Goal: Task Accomplishment & Management: Use online tool/utility

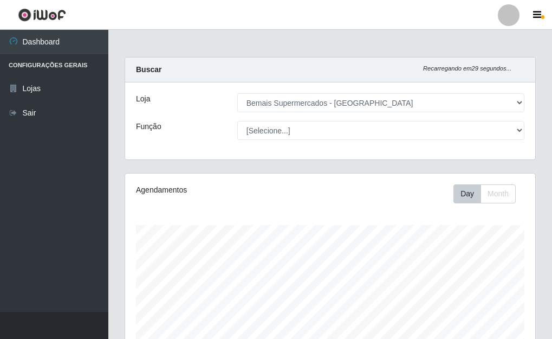
select select "249"
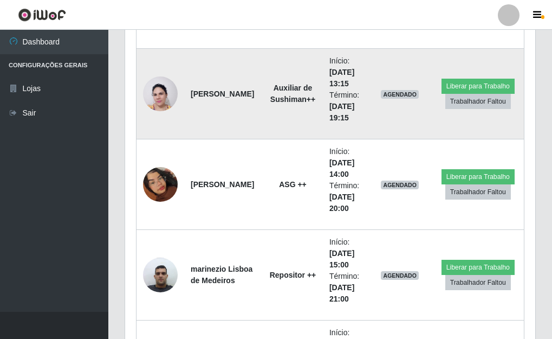
scroll to position [225, 410]
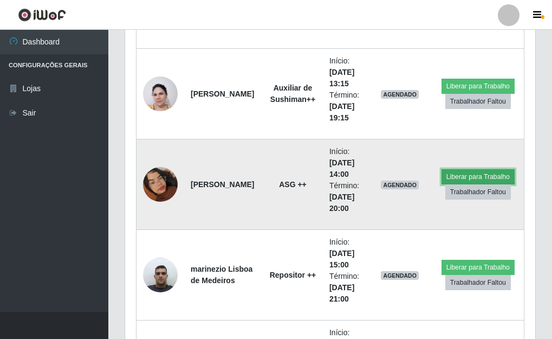
click at [481, 179] on button "Liberar para Trabalho" at bounding box center [478, 176] width 73 height 15
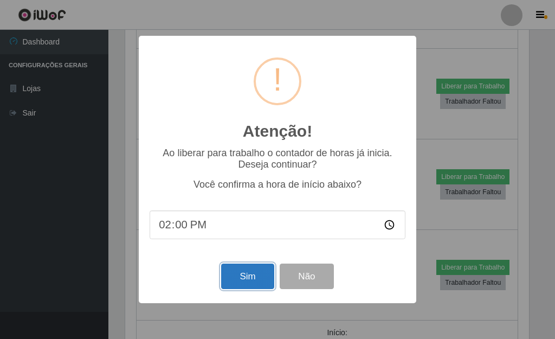
click at [250, 282] on button "Sim" at bounding box center [247, 275] width 53 height 25
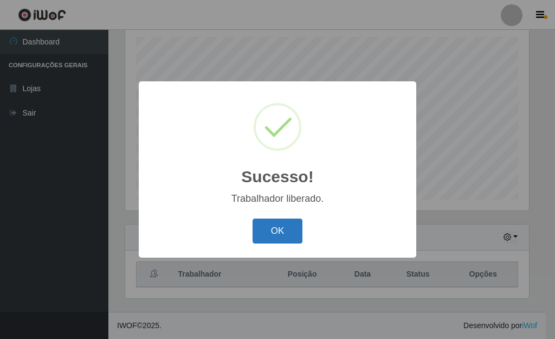
click at [293, 234] on button "OK" at bounding box center [278, 230] width 50 height 25
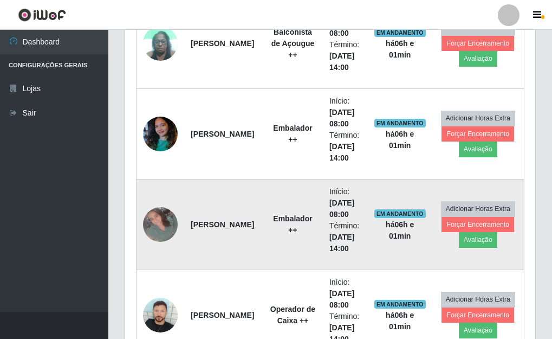
scroll to position [622, 0]
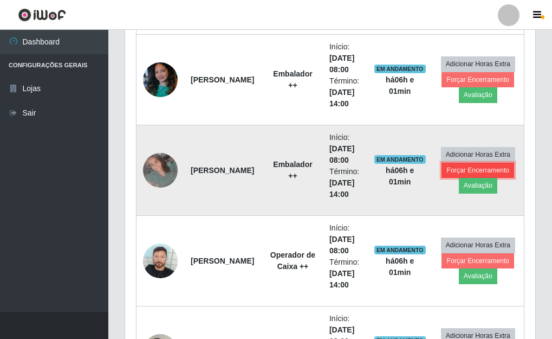
click at [476, 169] on button "Forçar Encerramento" at bounding box center [478, 170] width 73 height 15
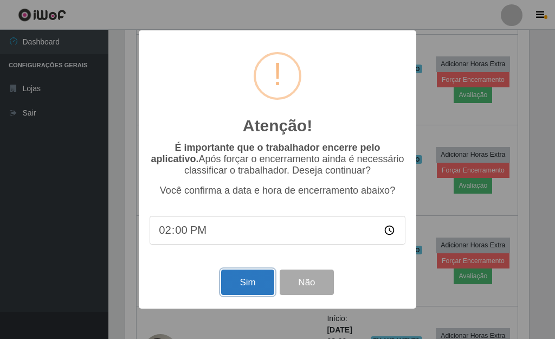
click at [246, 286] on button "Sim" at bounding box center [247, 281] width 53 height 25
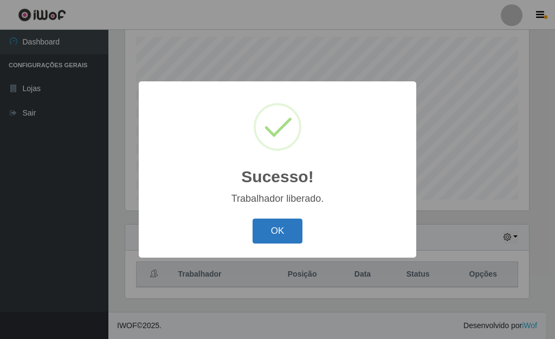
click at [284, 236] on button "OK" at bounding box center [278, 230] width 50 height 25
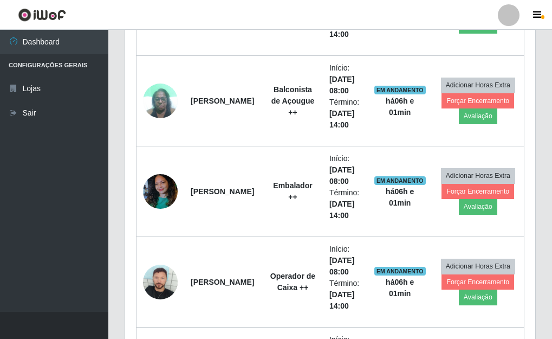
scroll to position [513, 0]
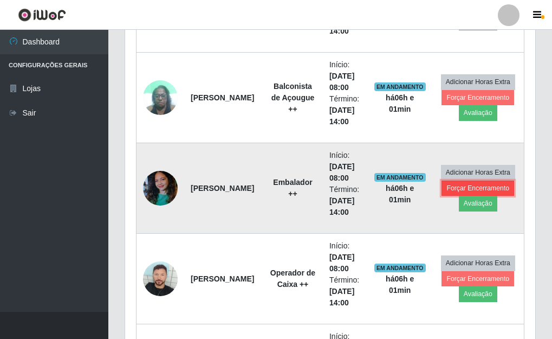
click at [474, 189] on button "Forçar Encerramento" at bounding box center [478, 187] width 73 height 15
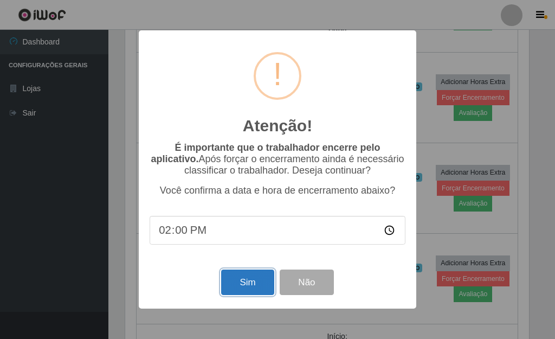
click at [244, 283] on button "Sim" at bounding box center [247, 281] width 53 height 25
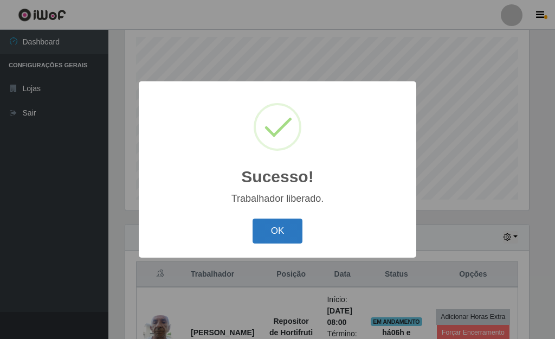
click at [270, 232] on button "OK" at bounding box center [278, 230] width 50 height 25
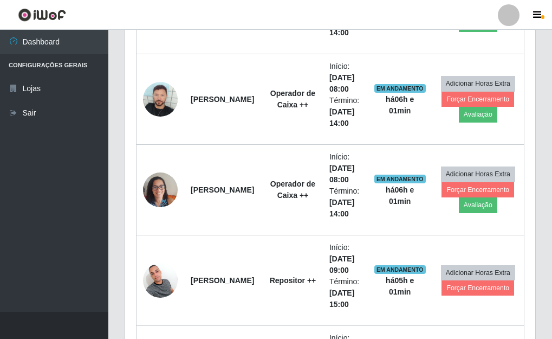
scroll to position [622, 0]
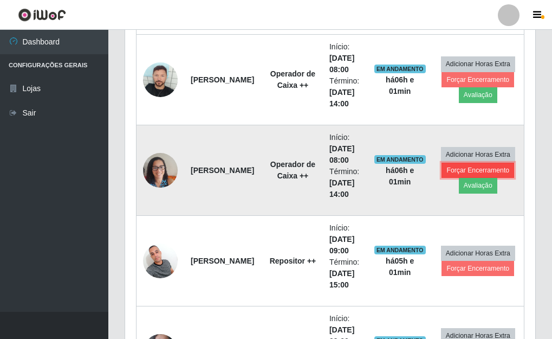
click at [459, 171] on button "Forçar Encerramento" at bounding box center [478, 170] width 73 height 15
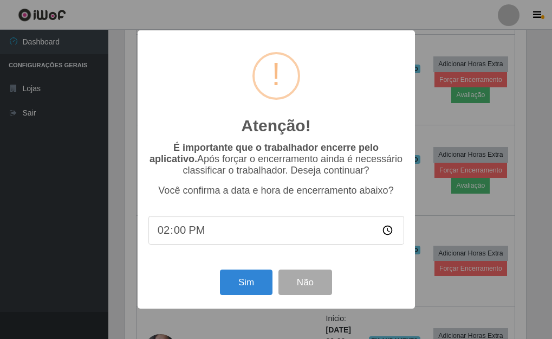
scroll to position [225, 404]
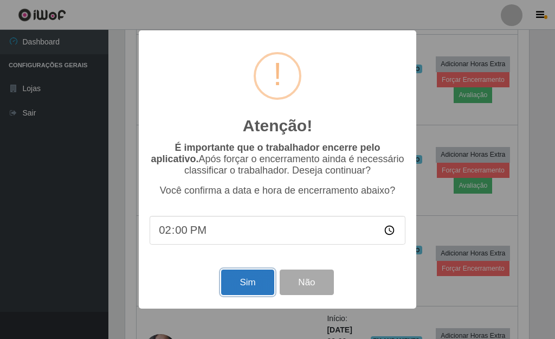
click at [242, 288] on button "Sim" at bounding box center [247, 281] width 53 height 25
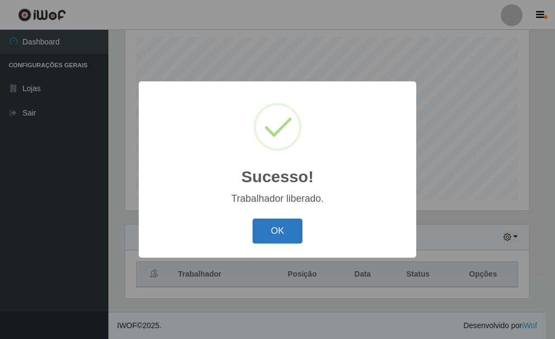
click at [288, 234] on button "OK" at bounding box center [278, 230] width 50 height 25
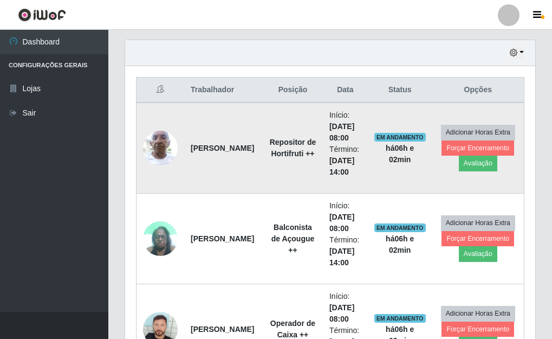
scroll to position [405, 0]
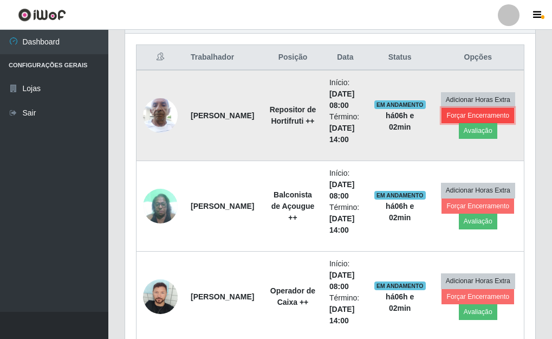
click at [460, 117] on button "Forçar Encerramento" at bounding box center [478, 115] width 73 height 15
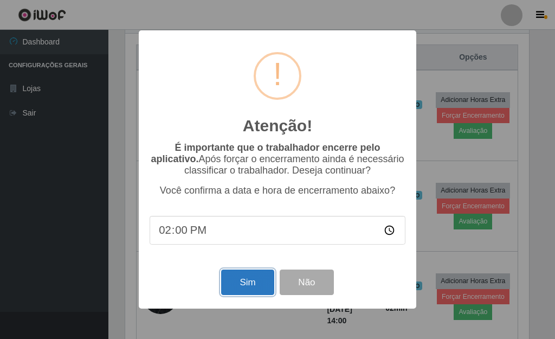
drag, startPoint x: 239, startPoint y: 282, endPoint x: 245, endPoint y: 283, distance: 6.5
click at [241, 283] on button "Sim" at bounding box center [247, 281] width 53 height 25
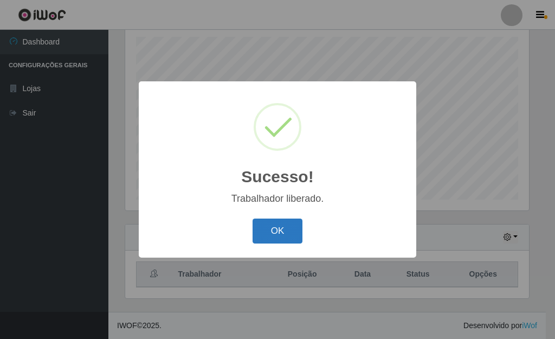
click at [277, 238] on button "OK" at bounding box center [278, 230] width 50 height 25
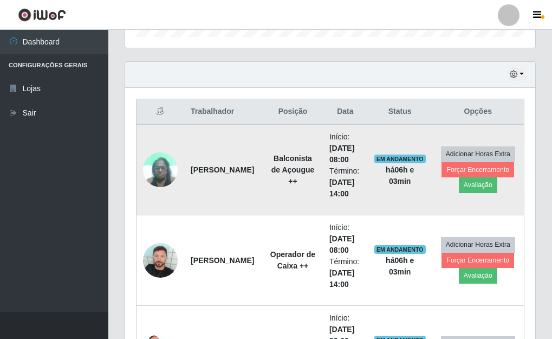
scroll to position [405, 0]
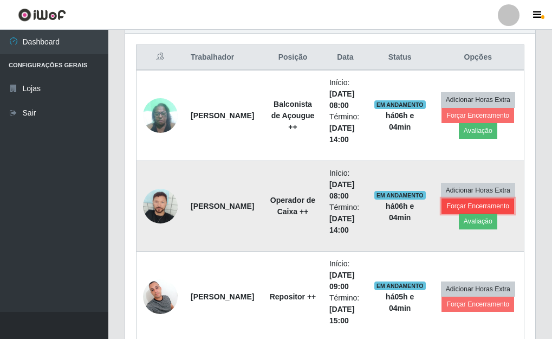
click at [472, 206] on button "Forçar Encerramento" at bounding box center [478, 205] width 73 height 15
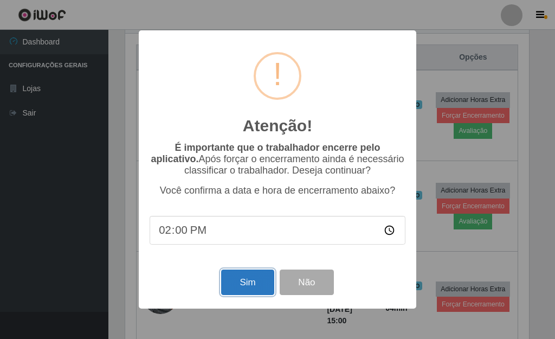
click at [243, 286] on button "Sim" at bounding box center [247, 281] width 53 height 25
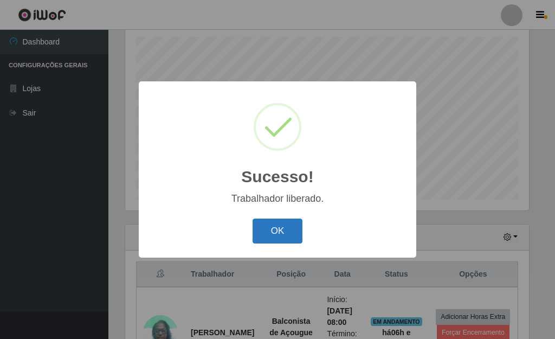
click at [276, 229] on button "OK" at bounding box center [278, 230] width 50 height 25
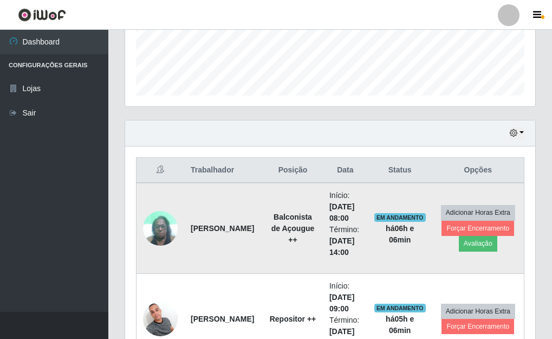
scroll to position [296, 0]
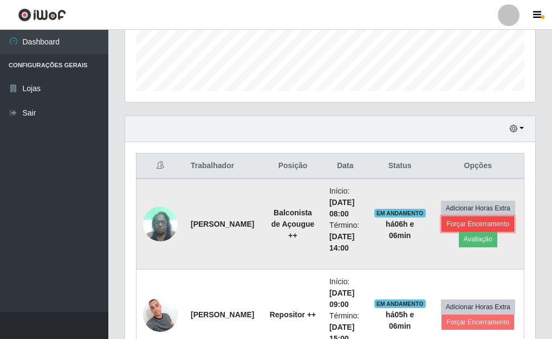
click at [468, 226] on button "Forçar Encerramento" at bounding box center [478, 223] width 73 height 15
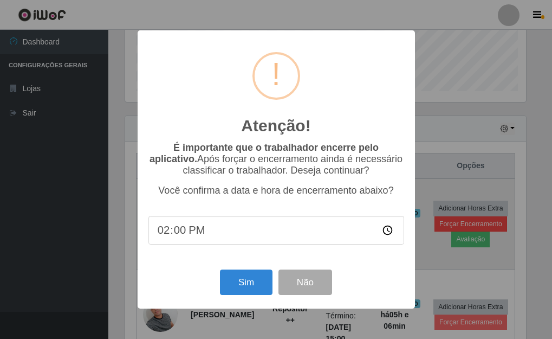
scroll to position [225, 404]
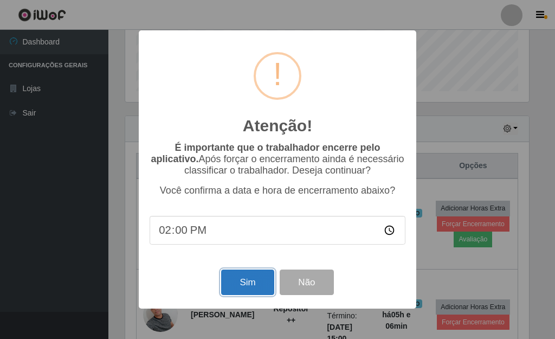
click at [246, 287] on button "Sim" at bounding box center [247, 281] width 53 height 25
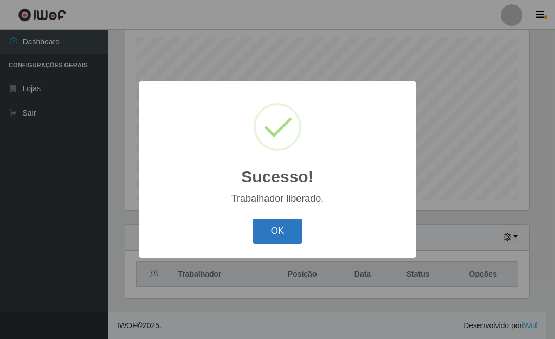
click at [271, 236] on button "OK" at bounding box center [278, 230] width 50 height 25
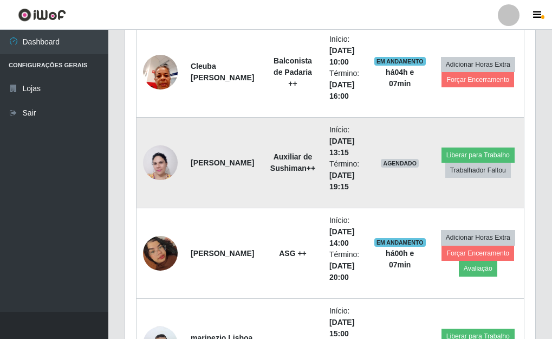
scroll to position [1272, 0]
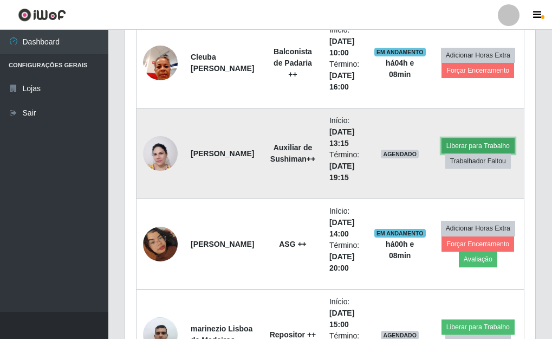
click at [467, 147] on button "Liberar para Trabalho" at bounding box center [478, 145] width 73 height 15
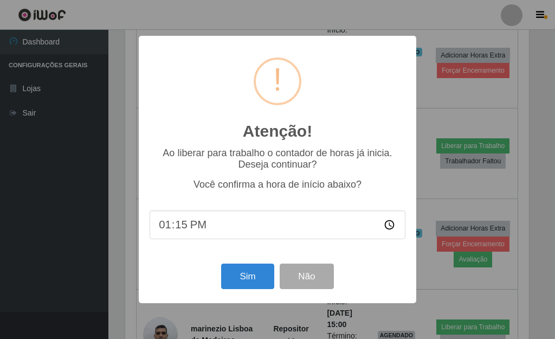
click at [164, 231] on input "13:15" at bounding box center [278, 224] width 256 height 29
type input "14:06"
click at [254, 279] on button "Sim" at bounding box center [247, 275] width 53 height 25
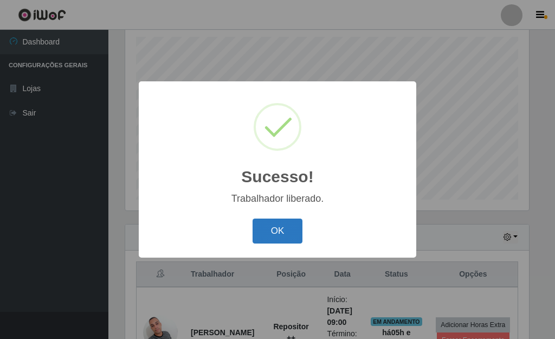
click at [288, 230] on button "OK" at bounding box center [278, 230] width 50 height 25
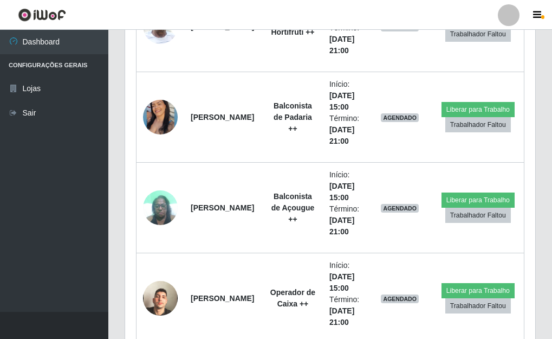
scroll to position [1868, 0]
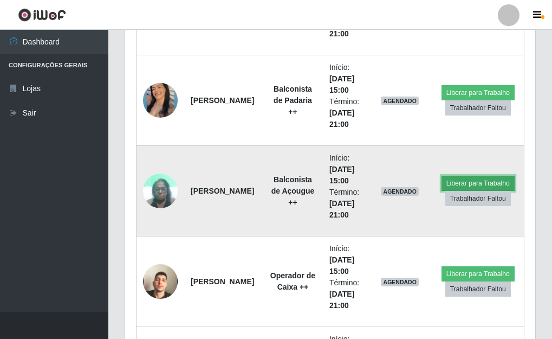
click at [467, 186] on button "Liberar para Trabalho" at bounding box center [478, 183] width 73 height 15
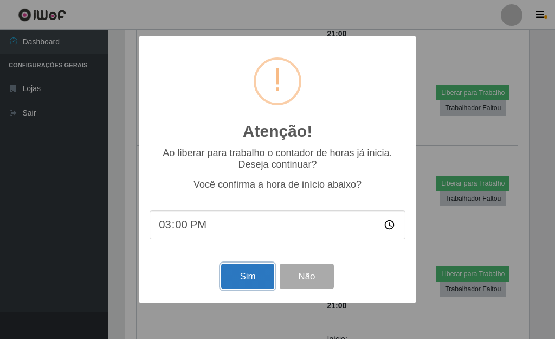
click at [250, 280] on button "Sim" at bounding box center [247, 275] width 53 height 25
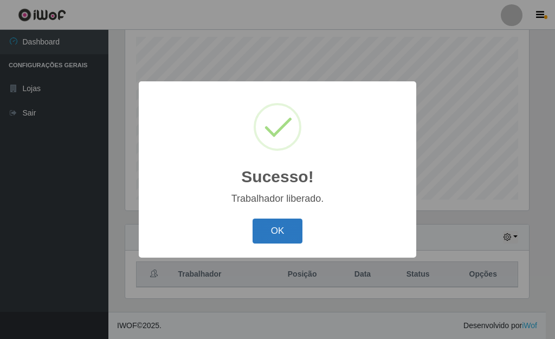
click at [286, 237] on button "OK" at bounding box center [278, 230] width 50 height 25
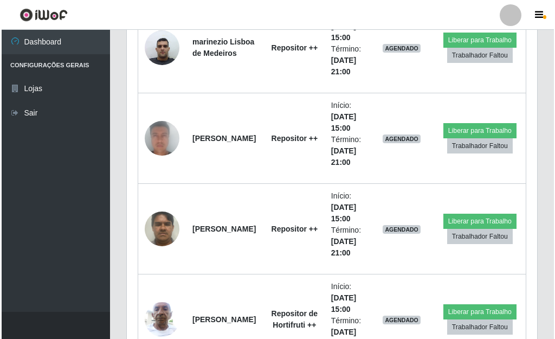
scroll to position [1597, 0]
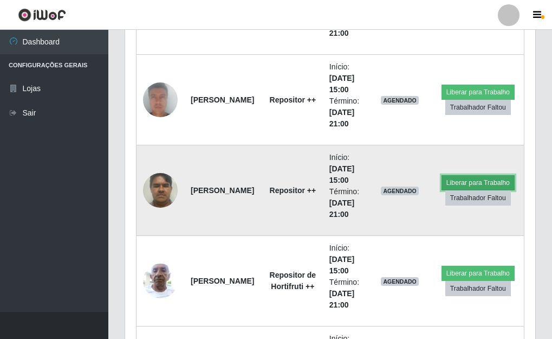
click at [458, 185] on button "Liberar para Trabalho" at bounding box center [478, 182] width 73 height 15
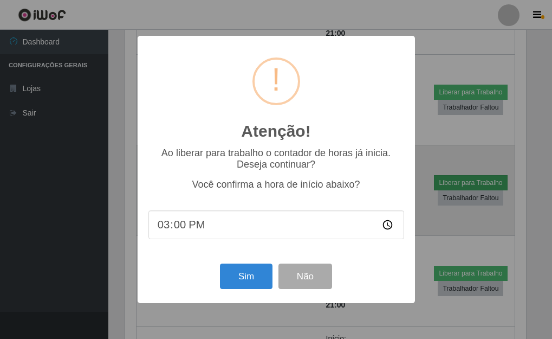
scroll to position [225, 404]
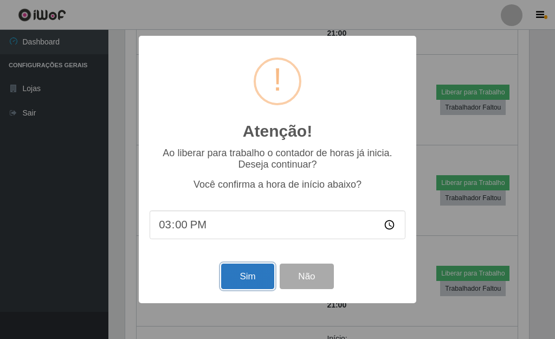
click at [246, 279] on button "Sim" at bounding box center [247, 275] width 53 height 25
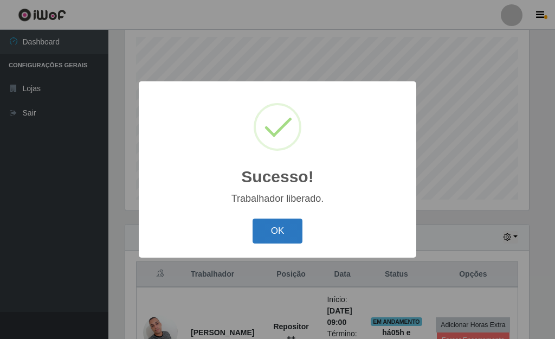
click at [284, 235] on button "OK" at bounding box center [278, 230] width 50 height 25
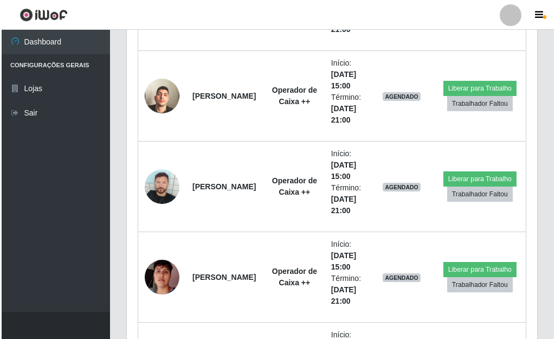
scroll to position [2085, 0]
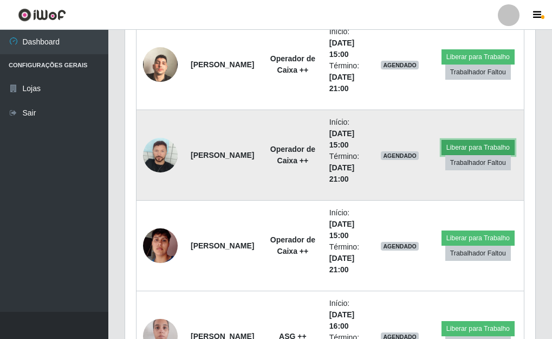
click at [474, 146] on button "Liberar para Trabalho" at bounding box center [478, 147] width 73 height 15
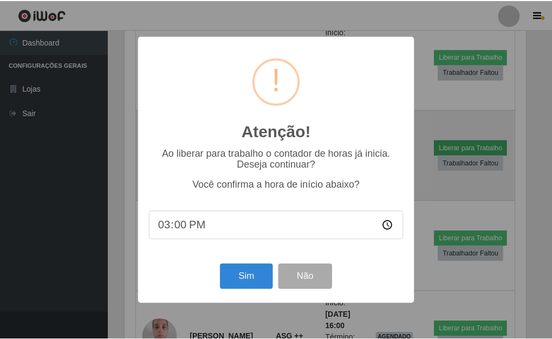
scroll to position [225, 404]
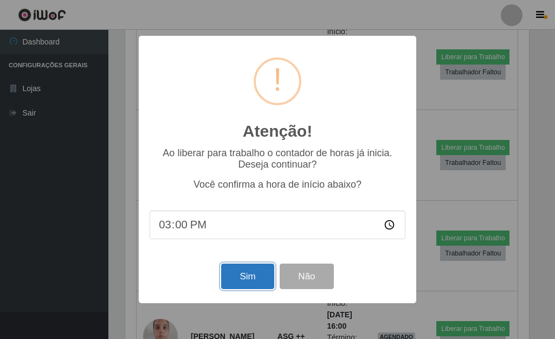
click at [252, 279] on button "Sim" at bounding box center [247, 275] width 53 height 25
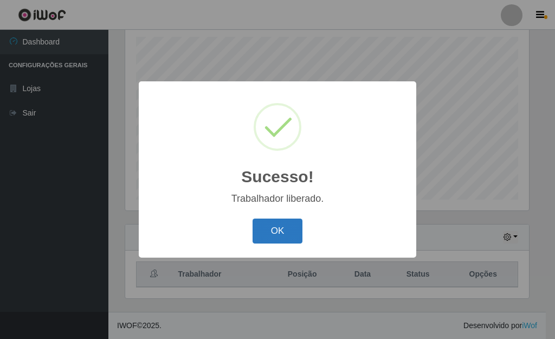
click at [276, 233] on button "OK" at bounding box center [278, 230] width 50 height 25
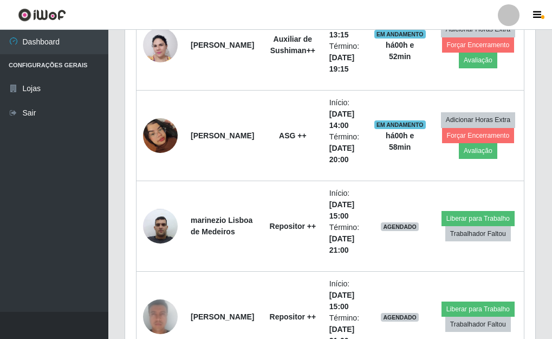
scroll to position [1435, 0]
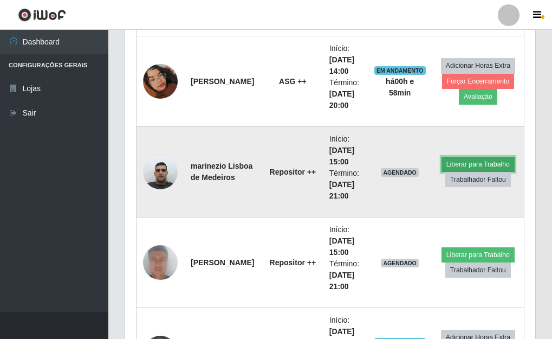
click at [463, 165] on button "Liberar para Trabalho" at bounding box center [478, 164] width 73 height 15
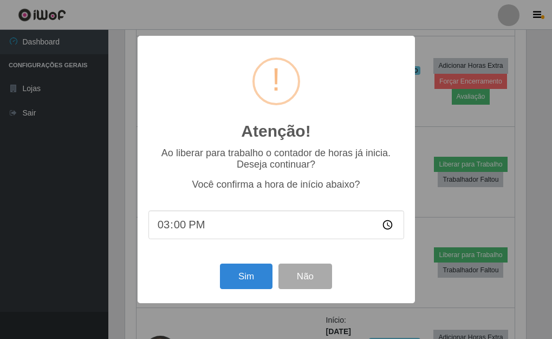
scroll to position [225, 404]
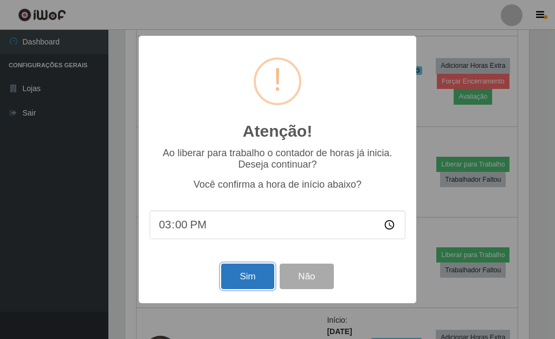
click at [251, 279] on button "Sim" at bounding box center [247, 275] width 53 height 25
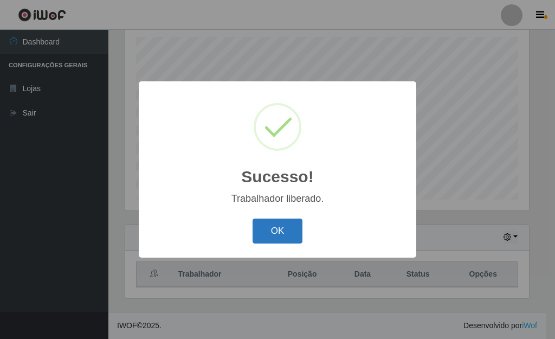
click at [277, 231] on button "OK" at bounding box center [278, 230] width 50 height 25
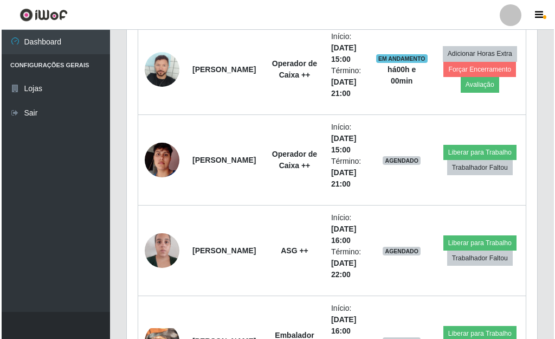
scroll to position [2193, 0]
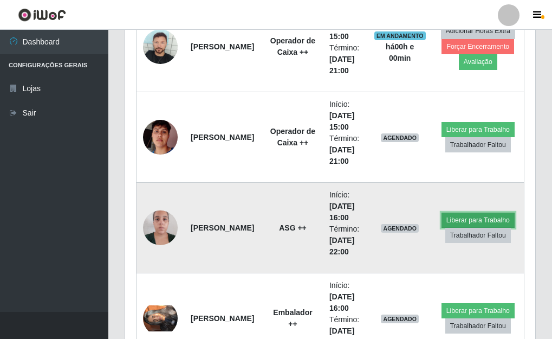
click at [482, 222] on button "Liberar para Trabalho" at bounding box center [478, 219] width 73 height 15
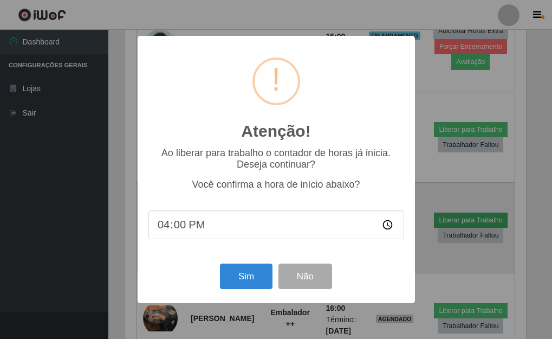
scroll to position [225, 404]
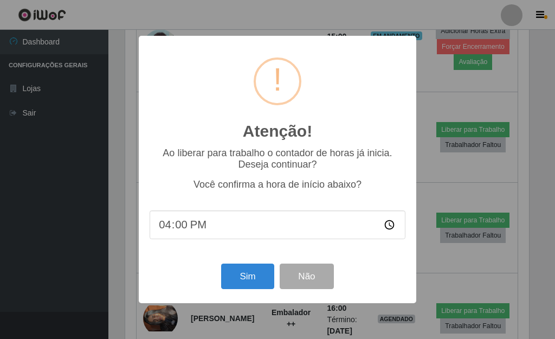
click at [167, 228] on input "16:00" at bounding box center [278, 224] width 256 height 29
type input "15:00"
click at [241, 279] on button "Sim" at bounding box center [247, 275] width 53 height 25
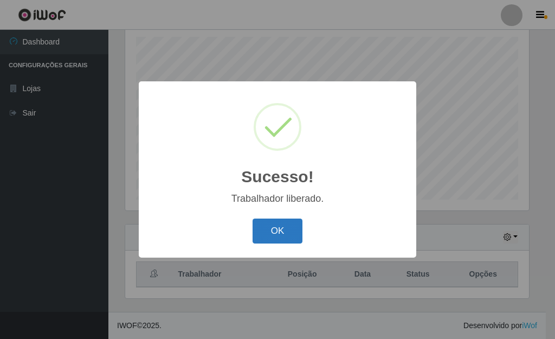
click at [282, 240] on button "OK" at bounding box center [278, 230] width 50 height 25
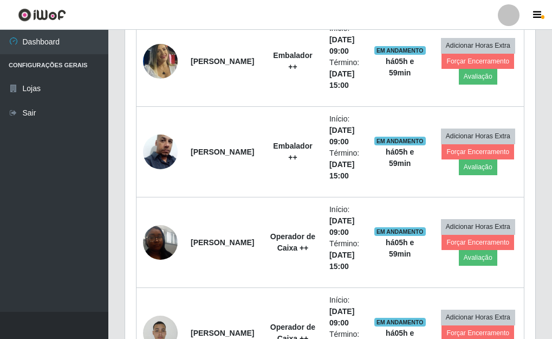
scroll to position [784, 0]
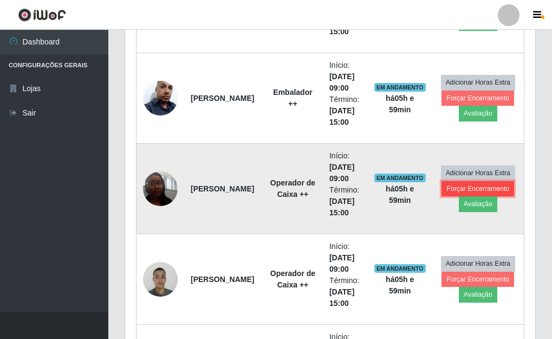
click at [469, 191] on button "Forçar Encerramento" at bounding box center [478, 188] width 73 height 15
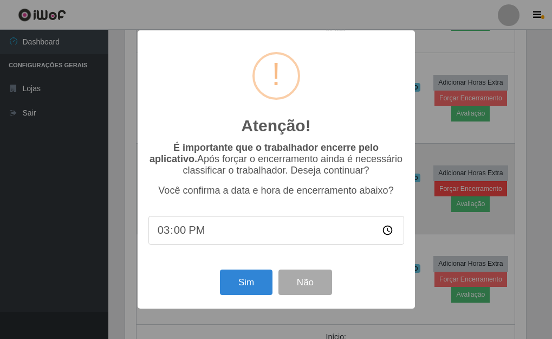
scroll to position [225, 404]
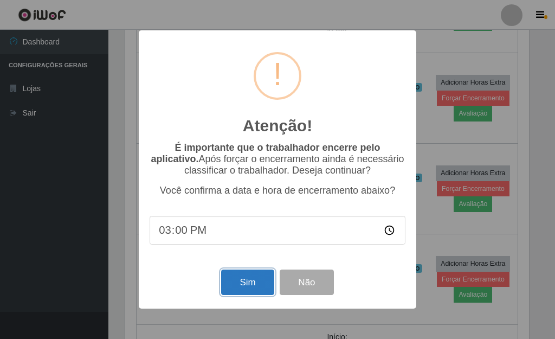
click at [251, 287] on button "Sim" at bounding box center [247, 281] width 53 height 25
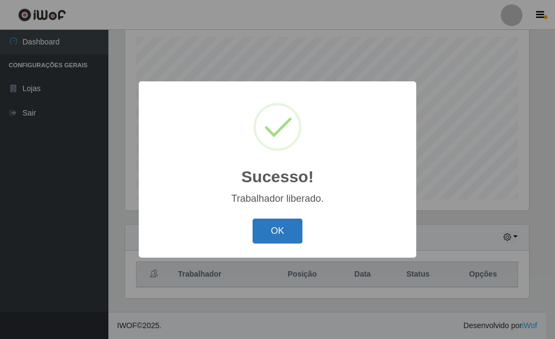
click at [286, 232] on button "OK" at bounding box center [278, 230] width 50 height 25
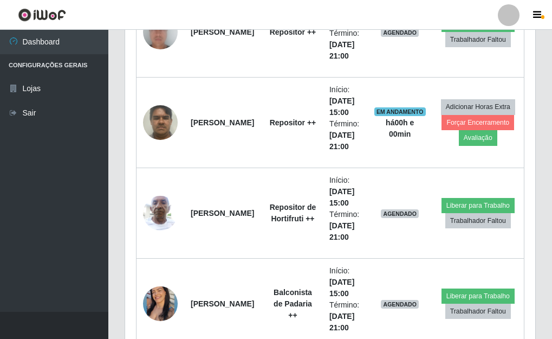
scroll to position [1597, 0]
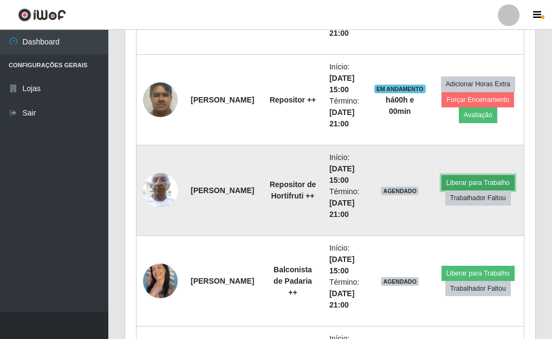
click at [453, 184] on button "Liberar para Trabalho" at bounding box center [478, 182] width 73 height 15
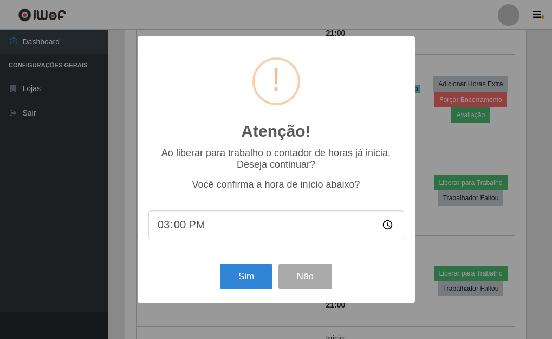
scroll to position [225, 404]
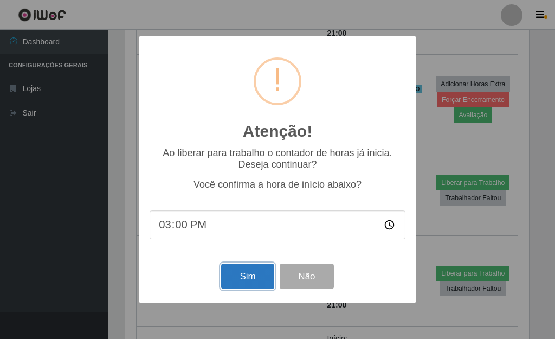
click at [237, 282] on button "Sim" at bounding box center [247, 275] width 53 height 25
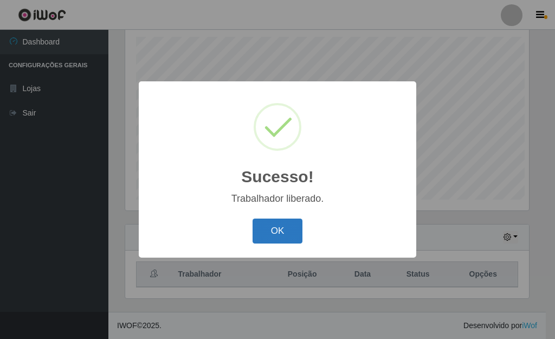
scroll to position [541711, 541532]
click at [281, 232] on button "OK" at bounding box center [278, 230] width 50 height 25
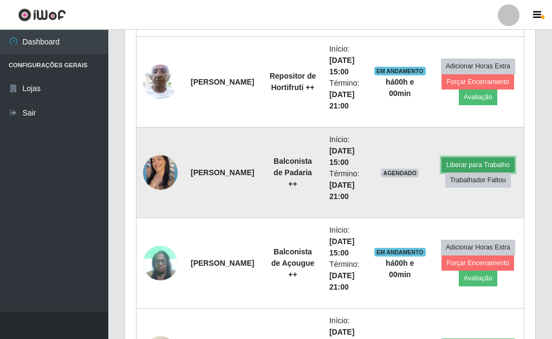
click at [467, 166] on button "Liberar para Trabalho" at bounding box center [478, 164] width 73 height 15
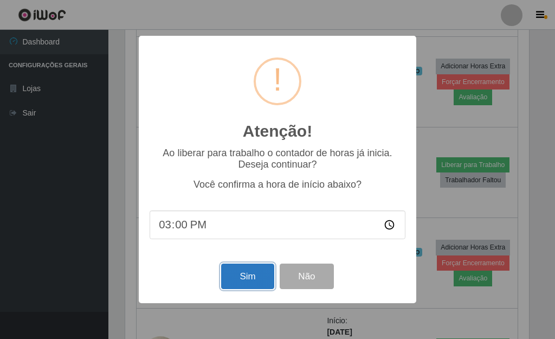
click at [251, 281] on button "Sim" at bounding box center [247, 275] width 53 height 25
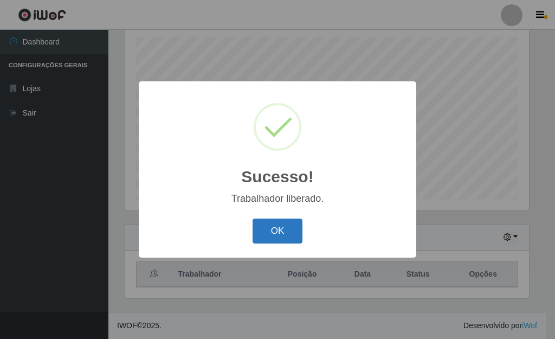
click at [287, 232] on button "OK" at bounding box center [278, 230] width 50 height 25
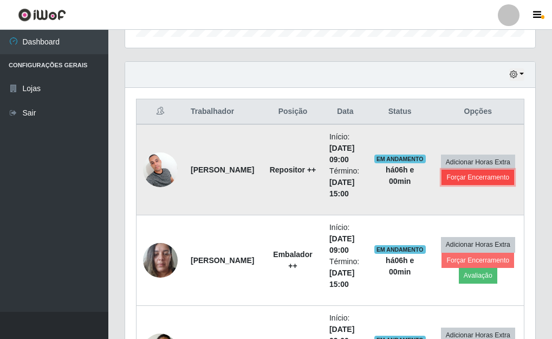
click at [470, 179] on button "Forçar Encerramento" at bounding box center [478, 177] width 73 height 15
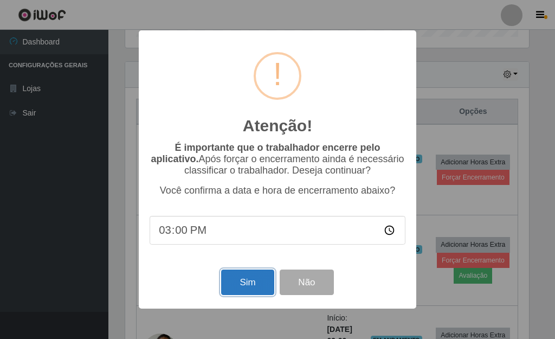
click at [253, 287] on button "Sim" at bounding box center [247, 281] width 53 height 25
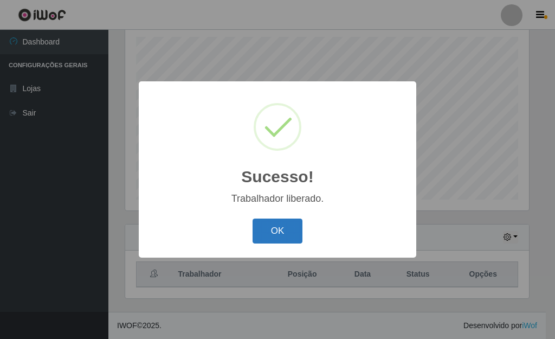
click at [276, 232] on button "OK" at bounding box center [278, 230] width 50 height 25
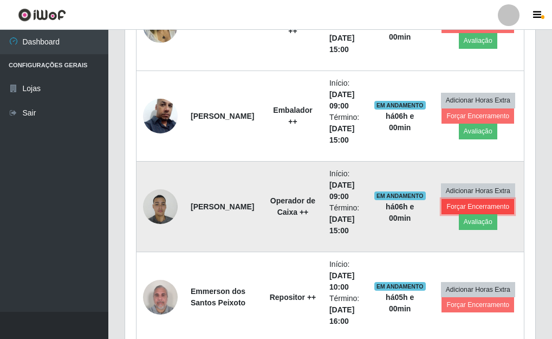
click at [462, 206] on button "Forçar Encerramento" at bounding box center [478, 206] width 73 height 15
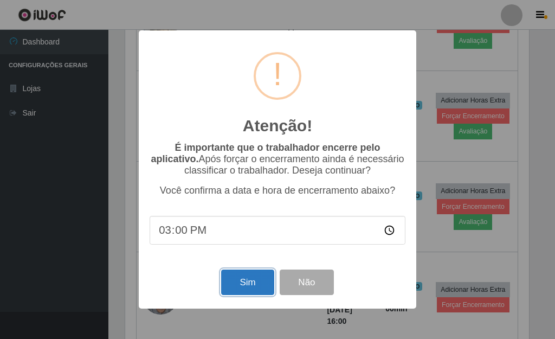
click at [254, 284] on button "Sim" at bounding box center [247, 281] width 53 height 25
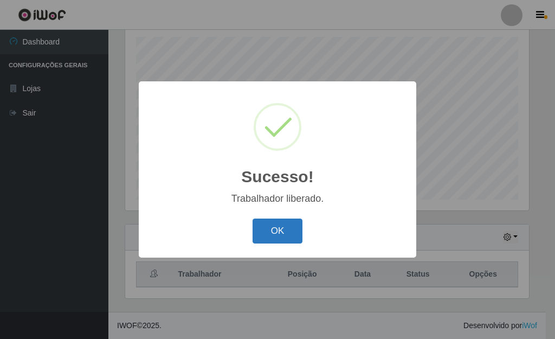
click at [272, 234] on button "OK" at bounding box center [278, 230] width 50 height 25
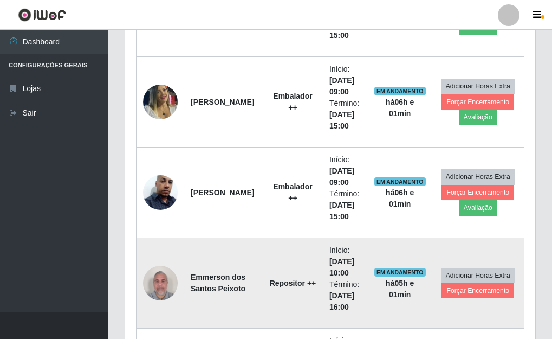
scroll to position [622, 0]
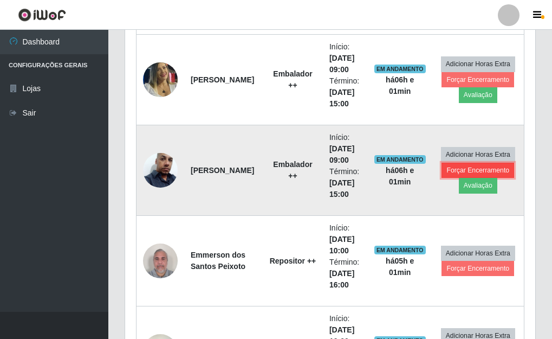
click at [489, 170] on button "Forçar Encerramento" at bounding box center [478, 170] width 73 height 15
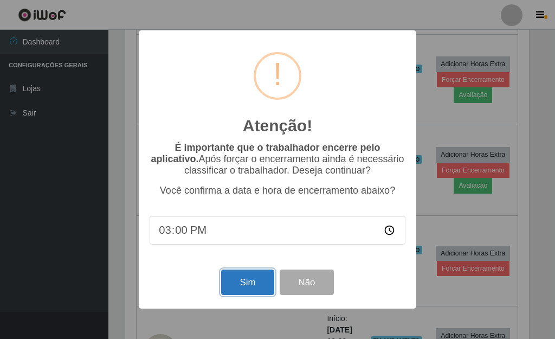
click at [241, 286] on button "Sim" at bounding box center [247, 281] width 53 height 25
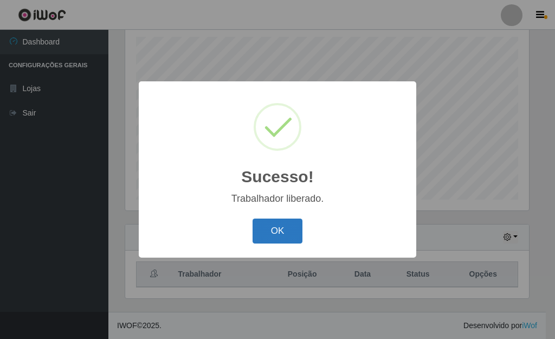
click at [274, 233] on button "OK" at bounding box center [278, 230] width 50 height 25
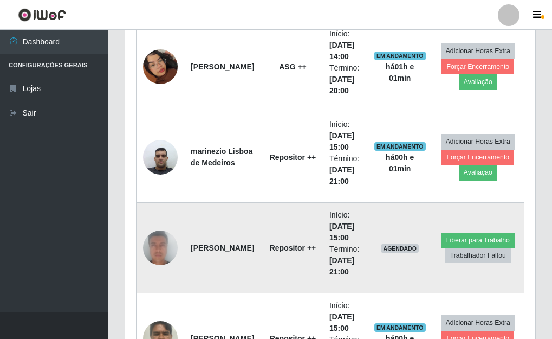
scroll to position [1109, 0]
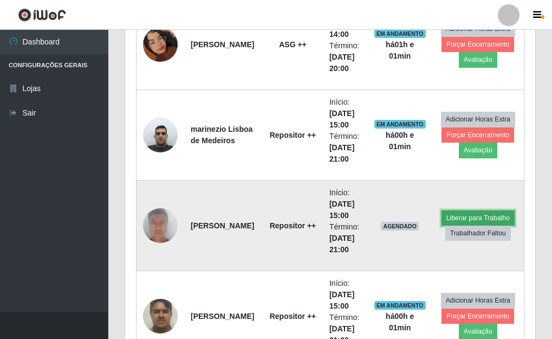
click at [465, 220] on button "Liberar para Trabalho" at bounding box center [478, 217] width 73 height 15
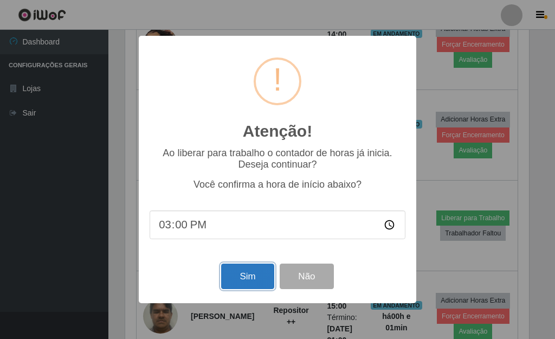
click at [244, 280] on button "Sim" at bounding box center [247, 275] width 53 height 25
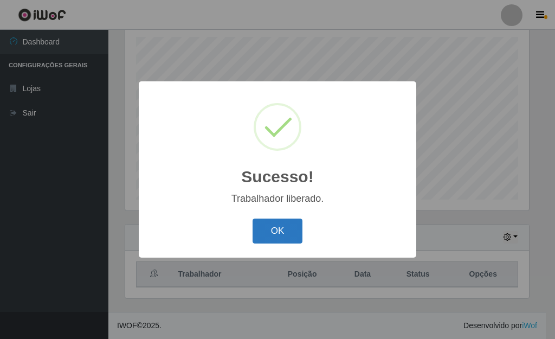
click at [283, 236] on button "OK" at bounding box center [278, 230] width 50 height 25
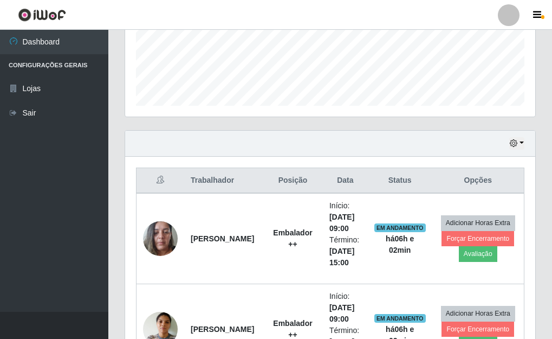
scroll to position [296, 0]
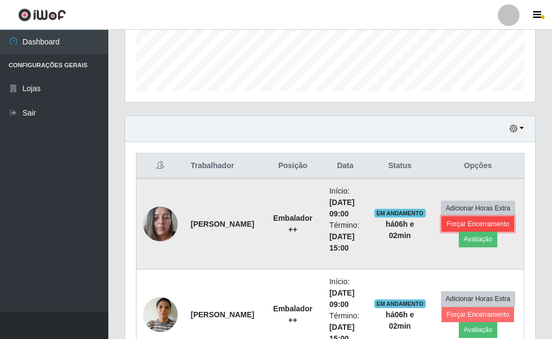
click at [462, 227] on button "Forçar Encerramento" at bounding box center [478, 223] width 73 height 15
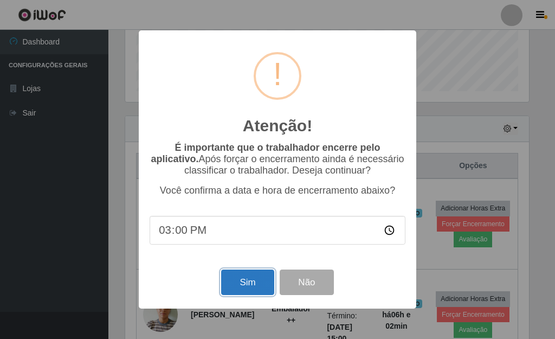
click at [247, 289] on button "Sim" at bounding box center [247, 281] width 53 height 25
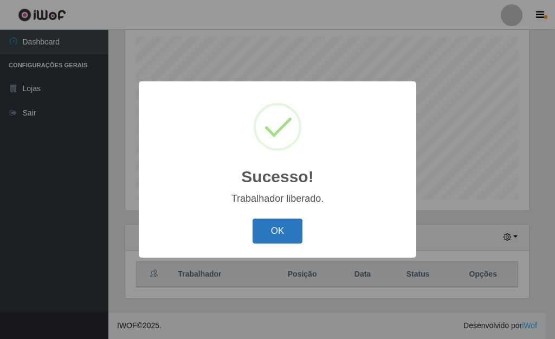
click at [287, 235] on button "OK" at bounding box center [278, 230] width 50 height 25
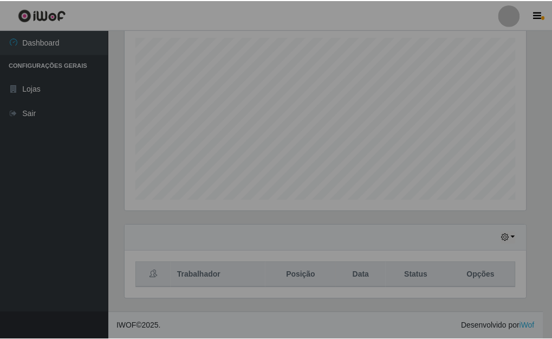
scroll to position [541711, 541526]
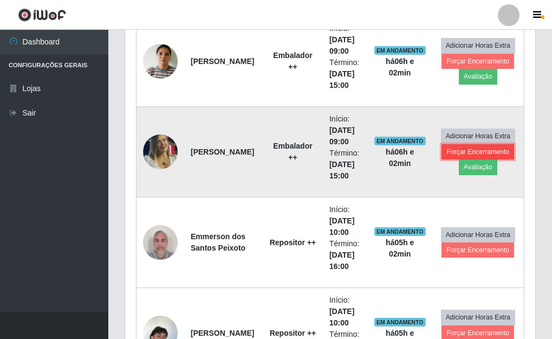
click at [458, 152] on button "Forçar Encerramento" at bounding box center [478, 151] width 73 height 15
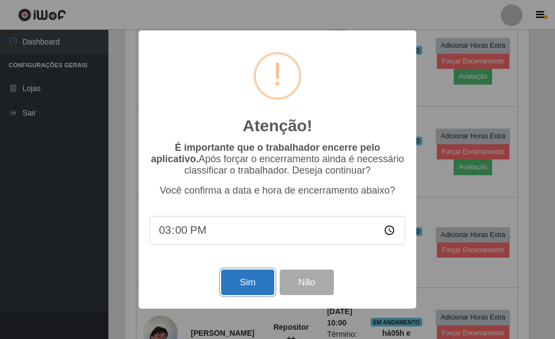
click at [248, 286] on button "Sim" at bounding box center [247, 281] width 53 height 25
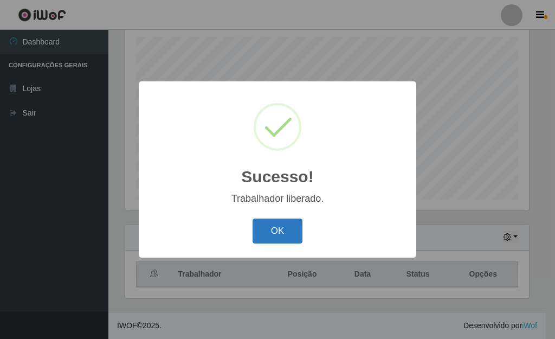
click at [285, 232] on button "OK" at bounding box center [278, 230] width 50 height 25
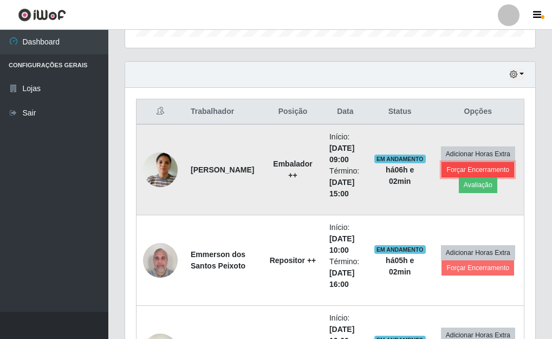
click at [475, 171] on button "Forçar Encerramento" at bounding box center [478, 169] width 73 height 15
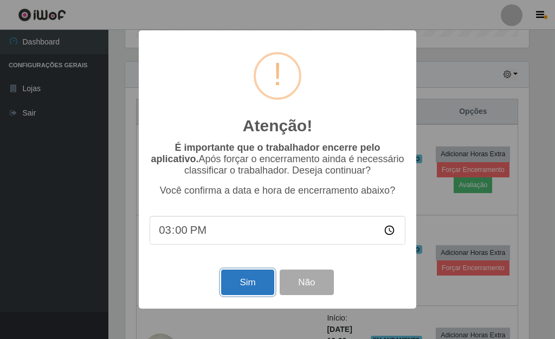
click at [257, 287] on button "Sim" at bounding box center [247, 281] width 53 height 25
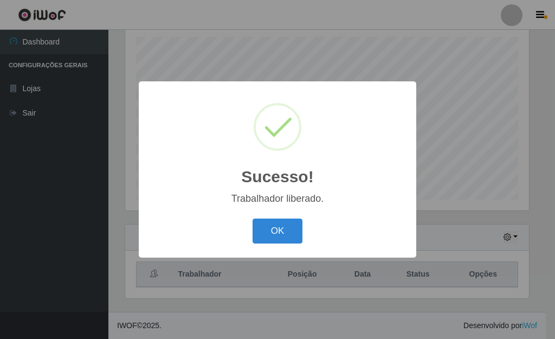
drag, startPoint x: 285, startPoint y: 235, endPoint x: 288, endPoint y: 241, distance: 6.8
click at [286, 239] on button "OK" at bounding box center [278, 230] width 50 height 25
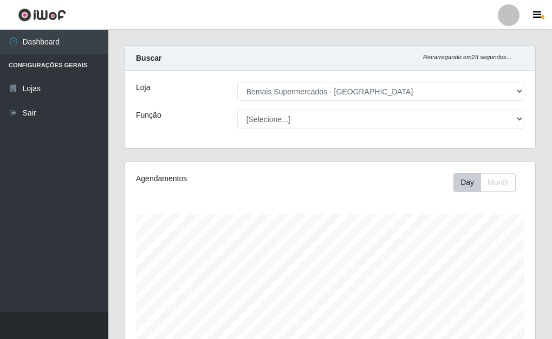
scroll to position [0, 0]
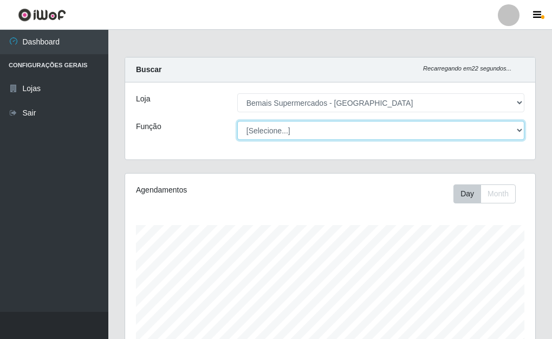
click at [285, 134] on select "[Selecione...] ASG ASG + ASG ++ Auxiliar de Depósito Auxiliar de Depósito + Aux…" at bounding box center [380, 130] width 287 height 19
click at [237, 121] on select "[Selecione...] ASG ASG + ASG ++ Auxiliar de Depósito Auxiliar de Depósito + Aux…" at bounding box center [380, 130] width 287 height 19
click at [272, 133] on select "[Selecione...] ASG ASG + ASG ++ Auxiliar de Depósito Auxiliar de Depósito + Aux…" at bounding box center [380, 130] width 287 height 19
click at [237, 121] on select "[Selecione...] ASG ASG + ASG ++ Auxiliar de Depósito Auxiliar de Depósito + Aux…" at bounding box center [380, 130] width 287 height 19
click at [367, 124] on select "[Selecione...] ASG ASG + ASG ++ Auxiliar de Depósito Auxiliar de Depósito + Aux…" at bounding box center [380, 130] width 287 height 19
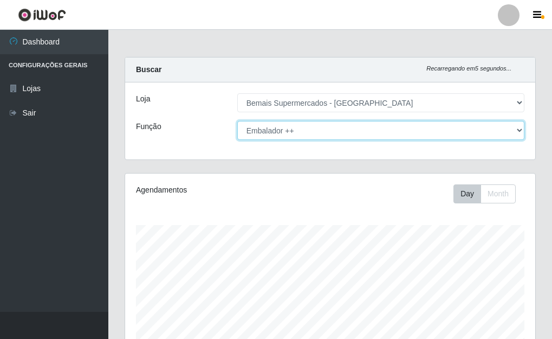
click at [299, 137] on select "[Selecione...] ASG ASG + ASG ++ Auxiliar de Depósito Auxiliar de Depósito + Aux…" at bounding box center [380, 130] width 287 height 19
click at [290, 133] on select "[Selecione...] ASG ASG + ASG ++ Auxiliar de Depósito Auxiliar de Depósito + Aux…" at bounding box center [380, 130] width 287 height 19
click at [314, 139] on select "[Selecione...] ASG ASG + ASG ++ Auxiliar de Depósito Auxiliar de Depósito + Aux…" at bounding box center [380, 130] width 287 height 19
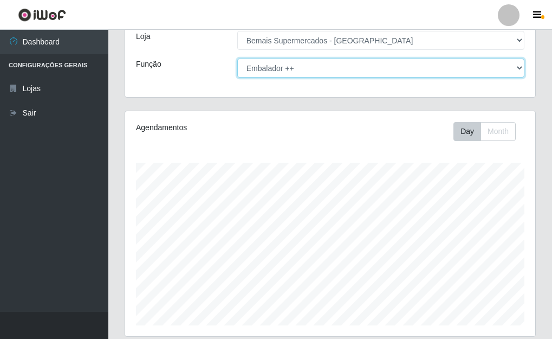
scroll to position [8, 0]
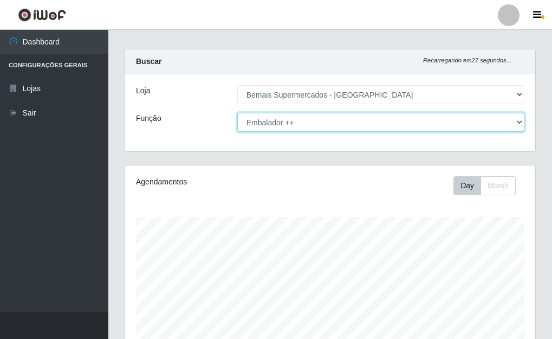
click at [297, 124] on select "[Selecione...] ASG ASG + ASG ++ Auxiliar de Depósito Auxiliar de Depósito + Aux…" at bounding box center [380, 122] width 287 height 19
select select "[Selecione...]"
click at [237, 113] on select "[Selecione...] ASG ASG + ASG ++ Auxiliar de Depósito Auxiliar de Depósito + Aux…" at bounding box center [380, 122] width 287 height 19
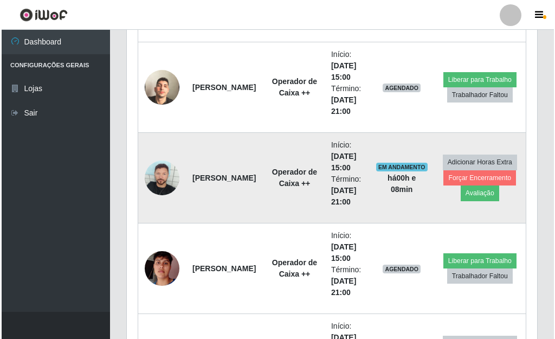
scroll to position [1435, 0]
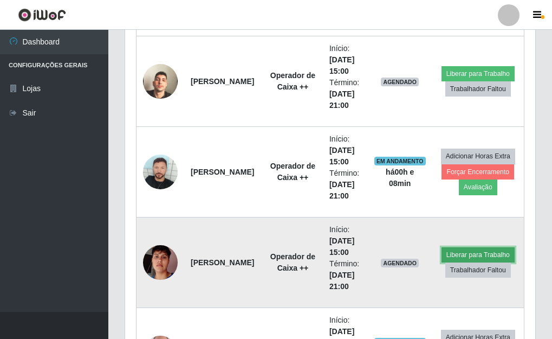
click at [454, 255] on button "Liberar para Trabalho" at bounding box center [478, 254] width 73 height 15
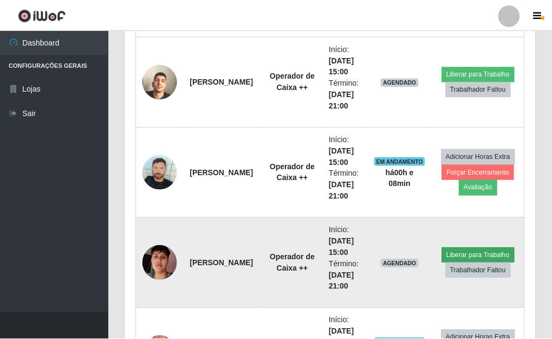
scroll to position [225, 404]
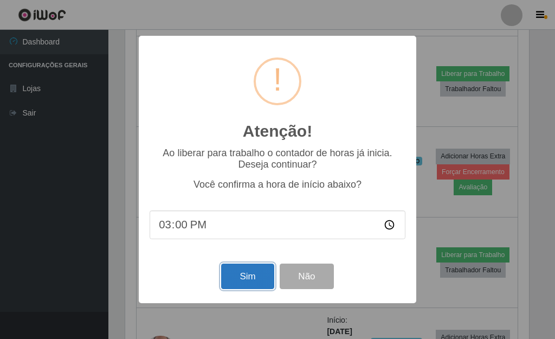
click at [246, 279] on button "Sim" at bounding box center [247, 275] width 53 height 25
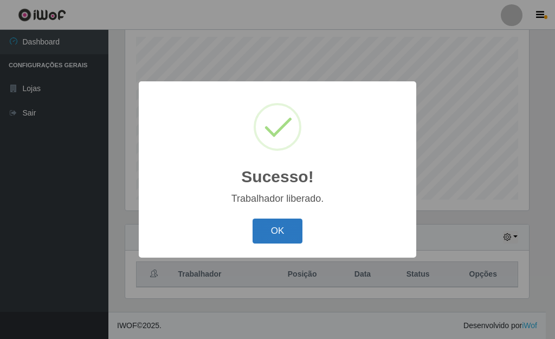
click at [275, 232] on button "OK" at bounding box center [278, 230] width 50 height 25
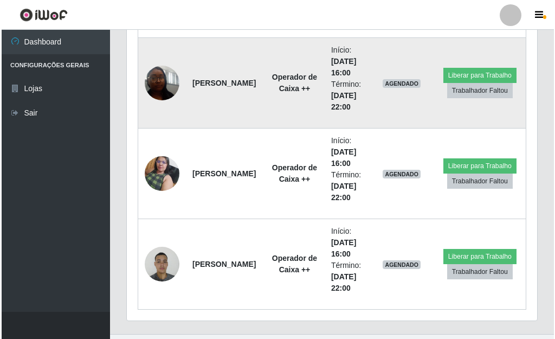
scroll to position [2270, 0]
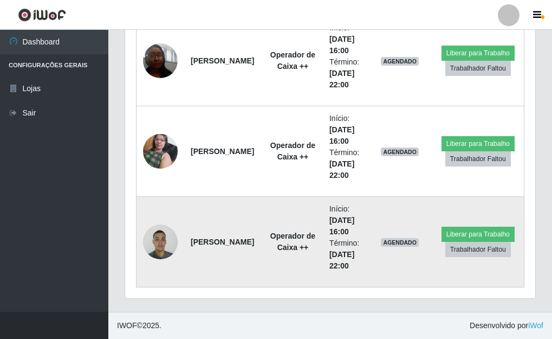
click at [162, 235] on img at bounding box center [160, 241] width 35 height 46
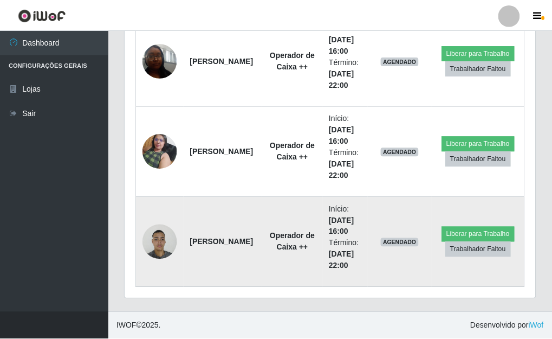
scroll to position [225, 404]
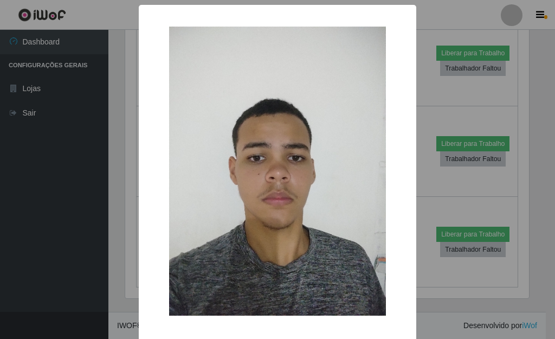
click at [444, 196] on div "× OK Cancel" at bounding box center [277, 169] width 555 height 339
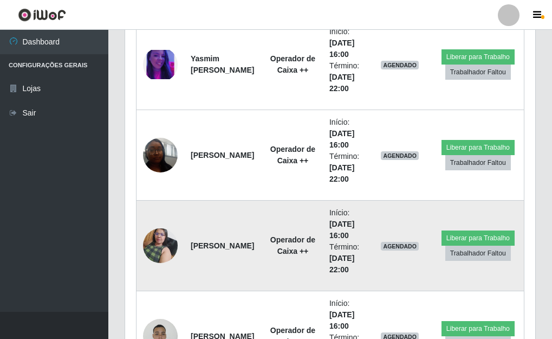
scroll to position [2270, 0]
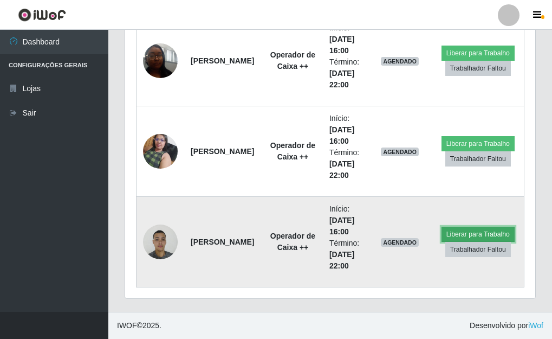
click at [477, 230] on button "Liberar para Trabalho" at bounding box center [478, 234] width 73 height 15
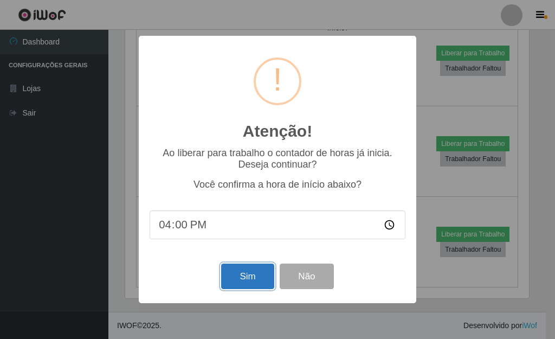
click at [258, 277] on button "Sim" at bounding box center [247, 275] width 53 height 25
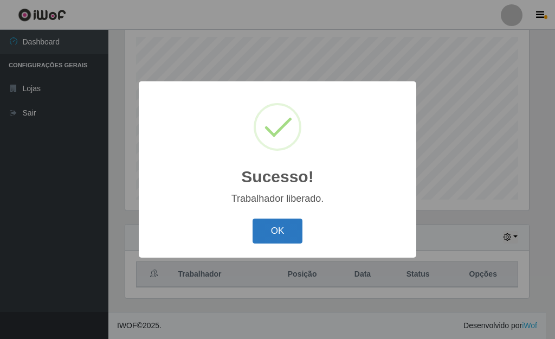
click at [282, 236] on button "OK" at bounding box center [278, 230] width 50 height 25
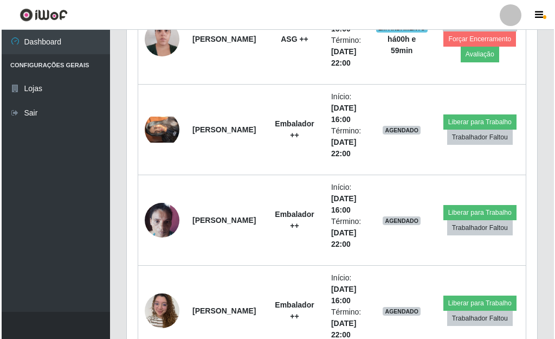
scroll to position [1760, 0]
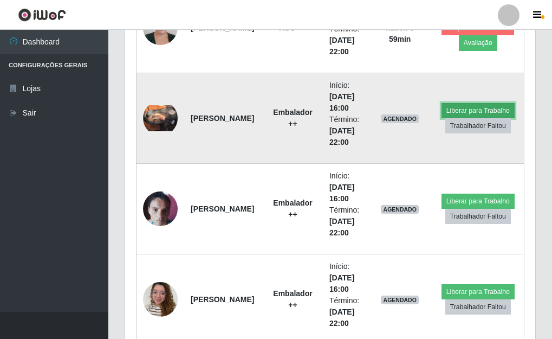
click at [477, 106] on button "Liberar para Trabalho" at bounding box center [478, 110] width 73 height 15
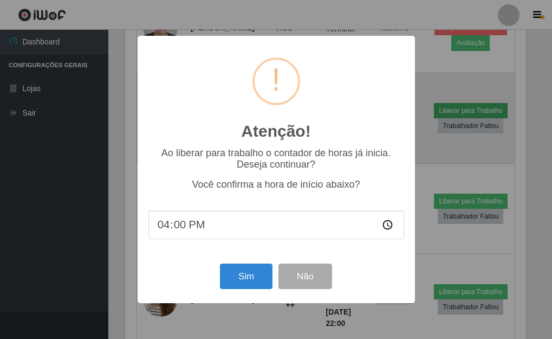
scroll to position [225, 404]
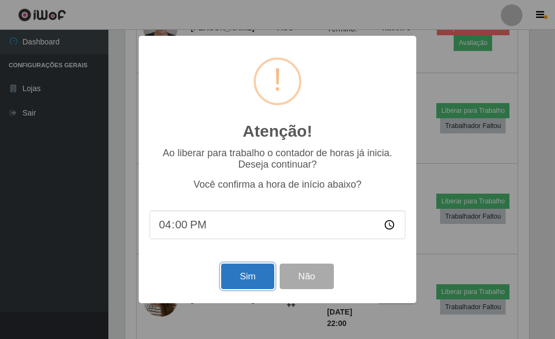
click at [256, 279] on button "Sim" at bounding box center [247, 275] width 53 height 25
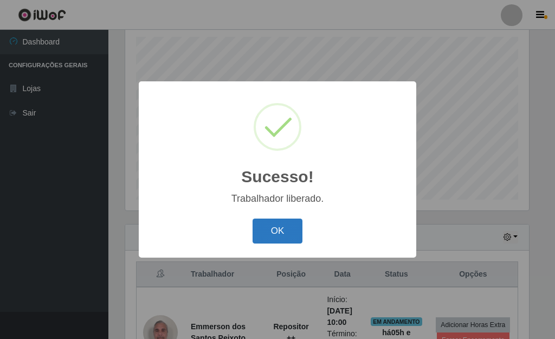
click at [270, 229] on button "OK" at bounding box center [278, 230] width 50 height 25
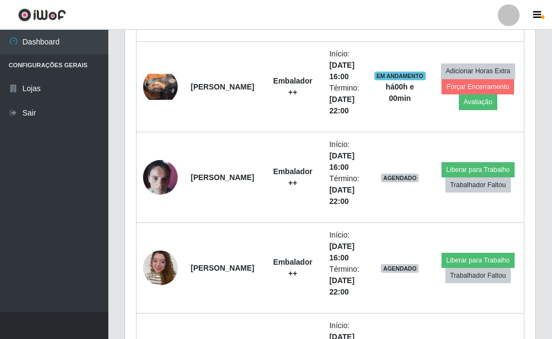
scroll to position [1814, 0]
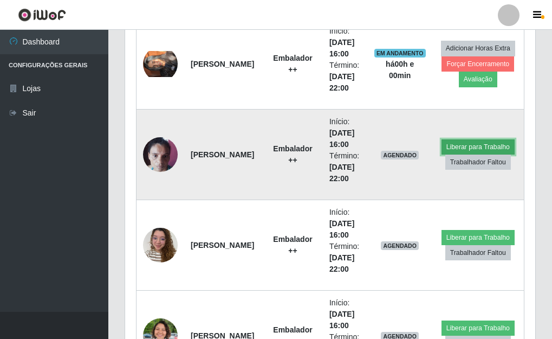
click at [459, 146] on button "Liberar para Trabalho" at bounding box center [478, 146] width 73 height 15
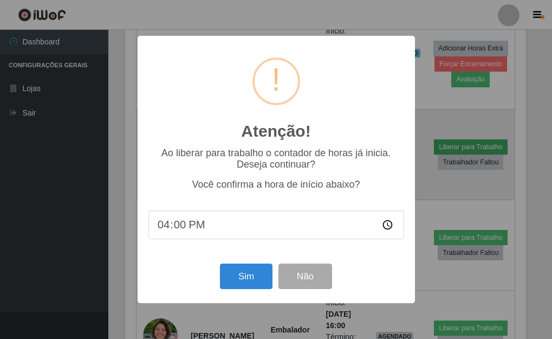
scroll to position [225, 404]
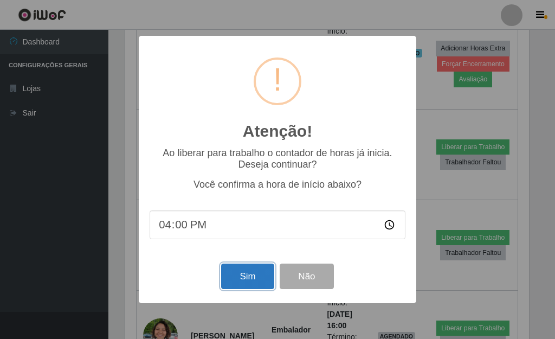
click at [248, 275] on button "Sim" at bounding box center [247, 275] width 53 height 25
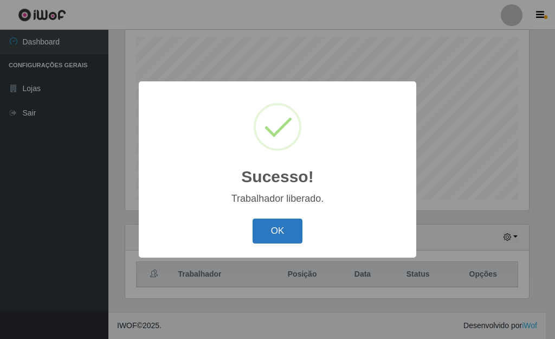
click at [281, 234] on button "OK" at bounding box center [278, 230] width 50 height 25
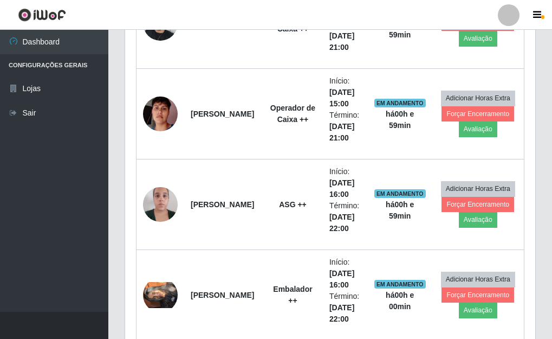
scroll to position [1705, 0]
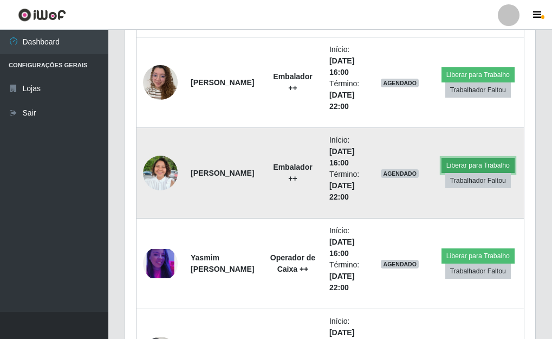
click at [458, 164] on button "Liberar para Trabalho" at bounding box center [478, 165] width 73 height 15
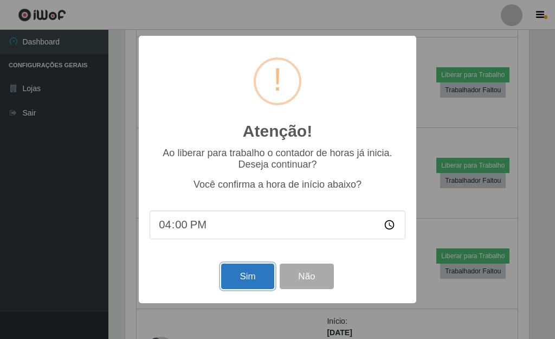
click at [248, 283] on button "Sim" at bounding box center [247, 275] width 53 height 25
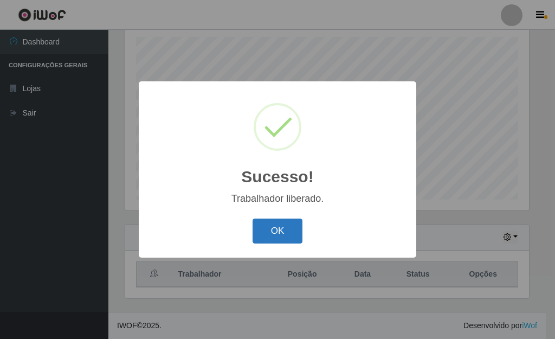
click at [272, 230] on button "OK" at bounding box center [278, 230] width 50 height 25
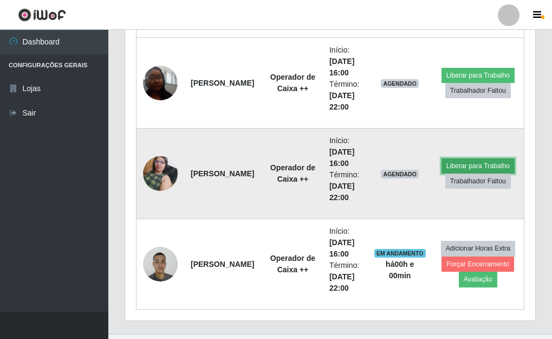
click at [470, 167] on button "Liberar para Trabalho" at bounding box center [478, 165] width 73 height 15
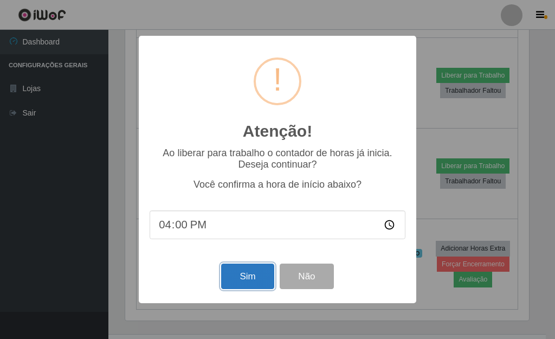
click at [241, 275] on button "Sim" at bounding box center [247, 275] width 53 height 25
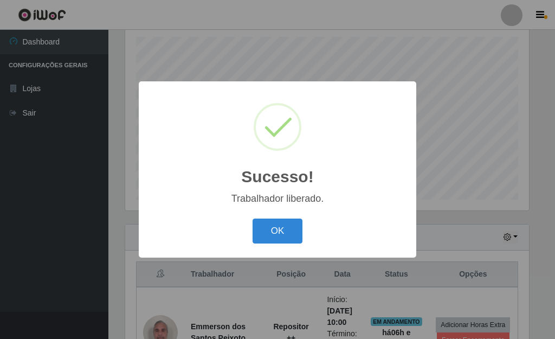
drag, startPoint x: 255, startPoint y: 222, endPoint x: 267, endPoint y: 230, distance: 14.7
click at [259, 225] on button "OK" at bounding box center [278, 230] width 50 height 25
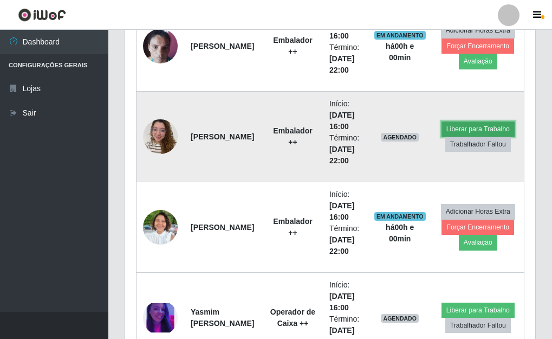
click at [461, 130] on button "Liberar para Trabalho" at bounding box center [478, 128] width 73 height 15
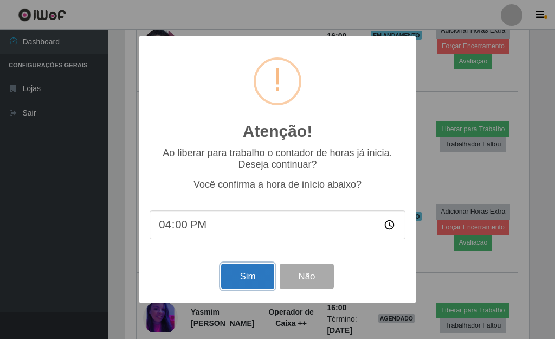
click at [246, 277] on button "Sim" at bounding box center [247, 275] width 53 height 25
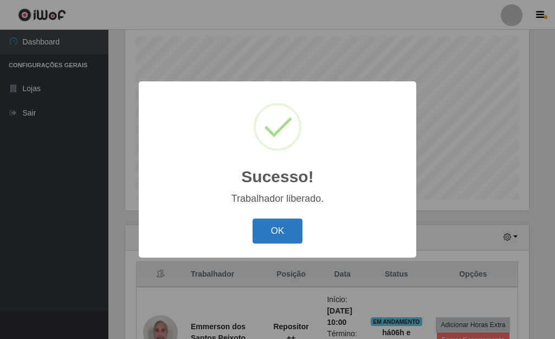
click at [266, 235] on button "OK" at bounding box center [278, 230] width 50 height 25
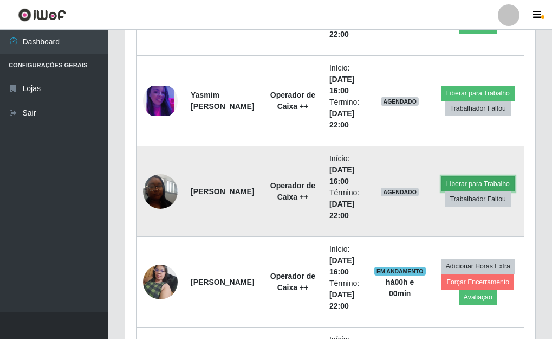
click at [474, 185] on button "Liberar para Trabalho" at bounding box center [478, 183] width 73 height 15
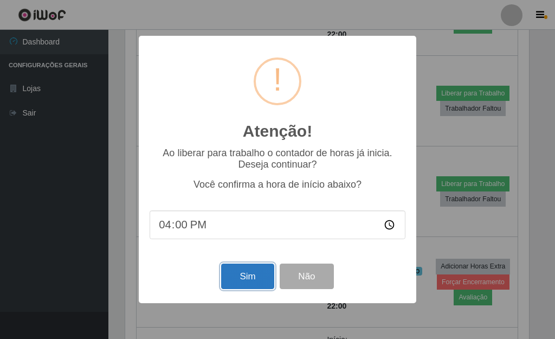
click at [244, 282] on button "Sim" at bounding box center [247, 275] width 53 height 25
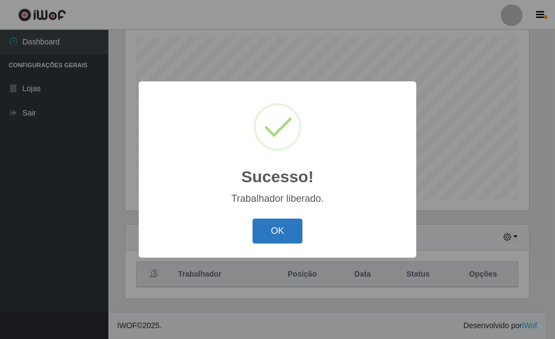
click at [290, 229] on button "OK" at bounding box center [278, 230] width 50 height 25
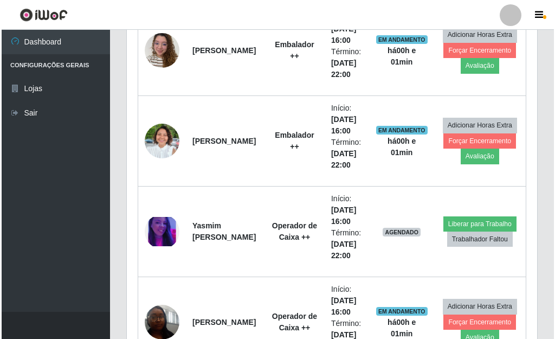
scroll to position [2031, 0]
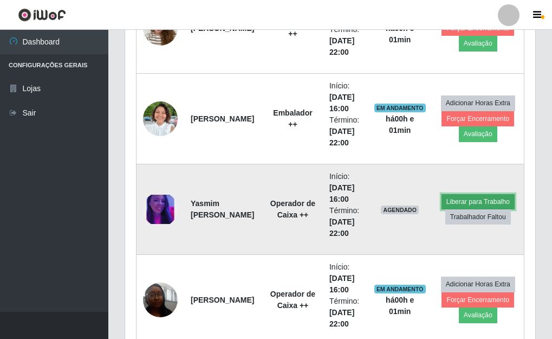
click at [460, 201] on button "Liberar para Trabalho" at bounding box center [478, 201] width 73 height 15
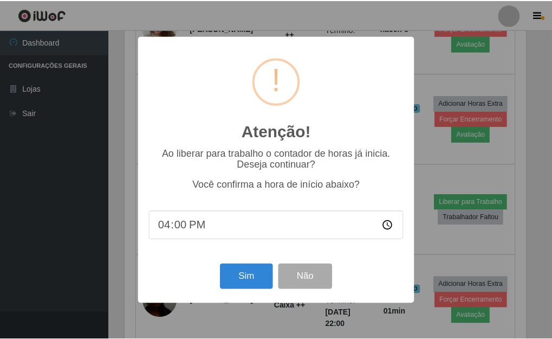
scroll to position [225, 404]
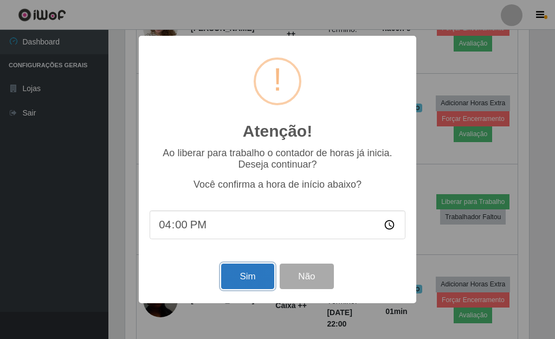
click at [249, 272] on button "Sim" at bounding box center [247, 275] width 53 height 25
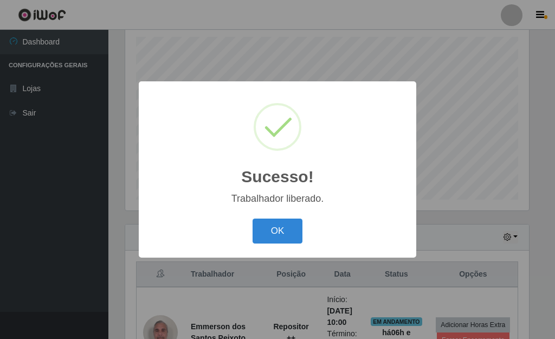
drag, startPoint x: 277, startPoint y: 243, endPoint x: 268, endPoint y: 254, distance: 13.5
click at [272, 245] on div "OK Cancel" at bounding box center [278, 230] width 256 height 31
click at [253, 218] on button "OK" at bounding box center [278, 230] width 50 height 25
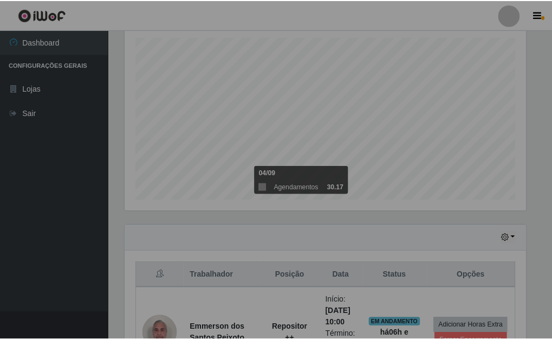
scroll to position [225, 410]
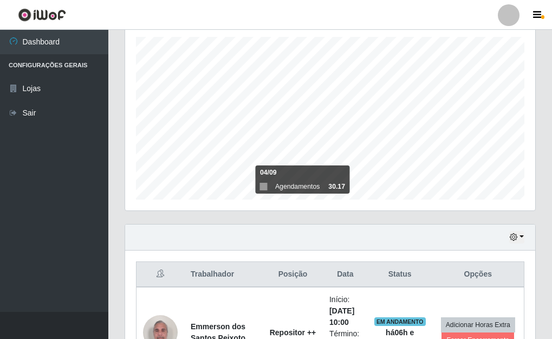
click at [309, 221] on div "Agendamentos Day Month 04/09 Agendamentos 30.17" at bounding box center [331, 104] width 428 height 239
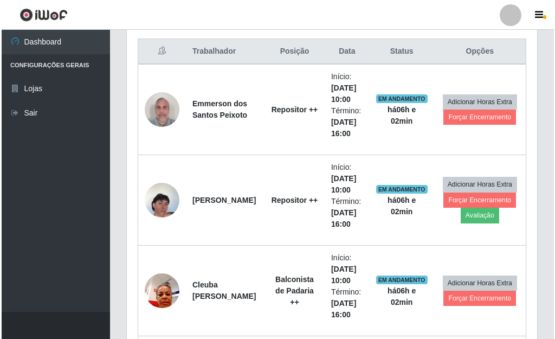
scroll to position [405, 0]
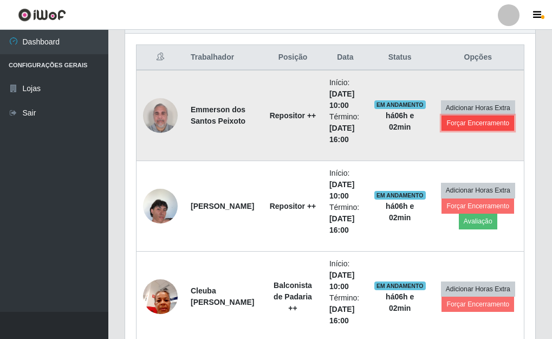
click at [483, 125] on button "Forçar Encerramento" at bounding box center [478, 122] width 73 height 15
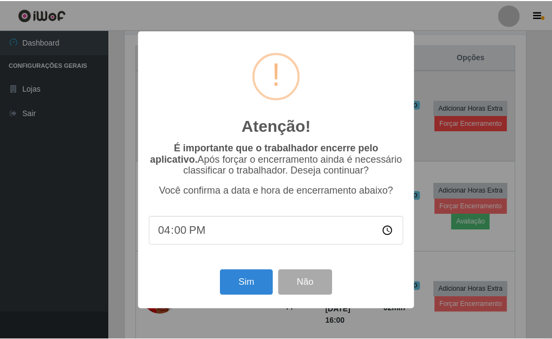
scroll to position [225, 404]
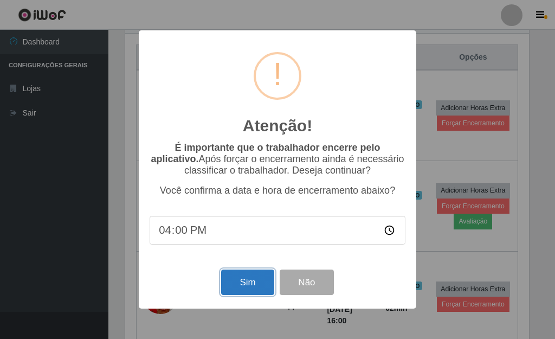
click at [269, 282] on button "Sim" at bounding box center [247, 281] width 53 height 25
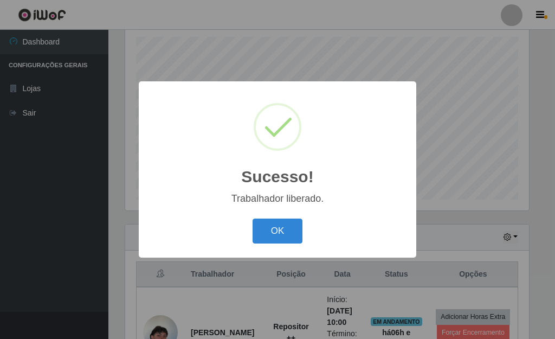
click at [253, 218] on button "OK" at bounding box center [278, 230] width 50 height 25
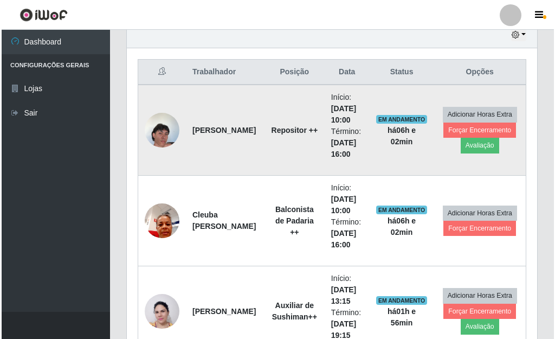
scroll to position [405, 0]
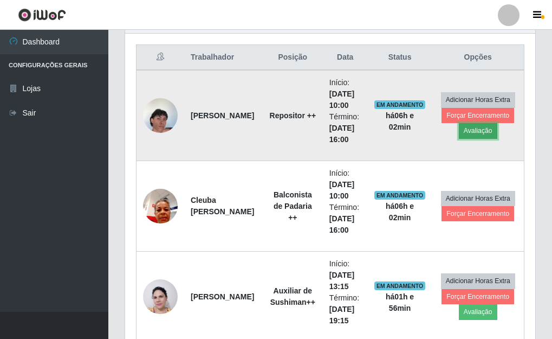
click at [475, 131] on button "Avaliação" at bounding box center [478, 130] width 38 height 15
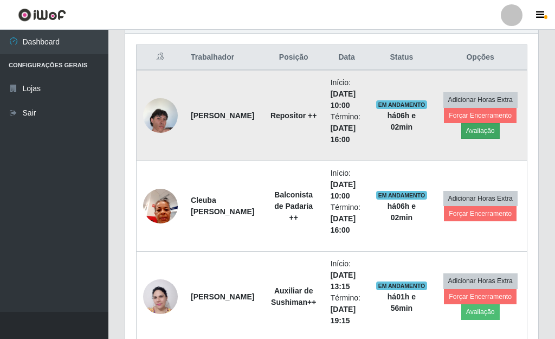
scroll to position [225, 404]
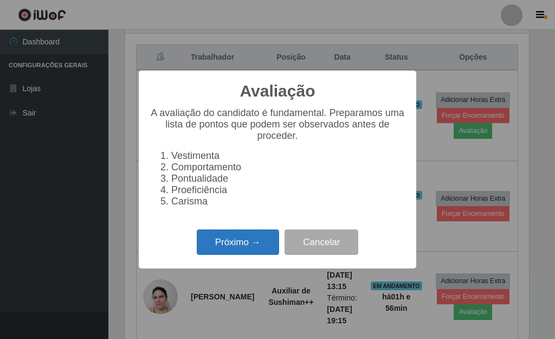
click at [228, 250] on button "Próximo →" at bounding box center [238, 241] width 82 height 25
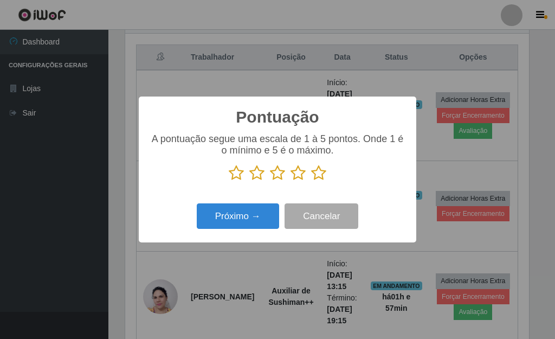
click at [322, 176] on icon at bounding box center [318, 173] width 15 height 16
click at [311, 181] on input "radio" at bounding box center [311, 181] width 0 height 0
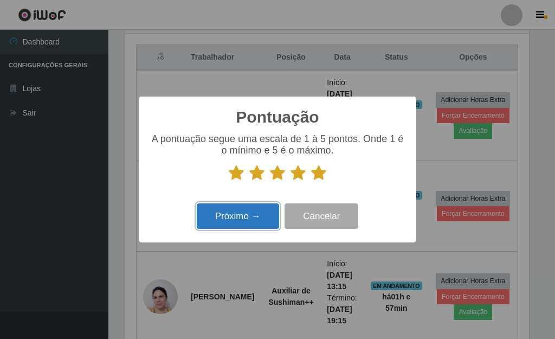
click at [248, 223] on button "Próximo →" at bounding box center [238, 215] width 82 height 25
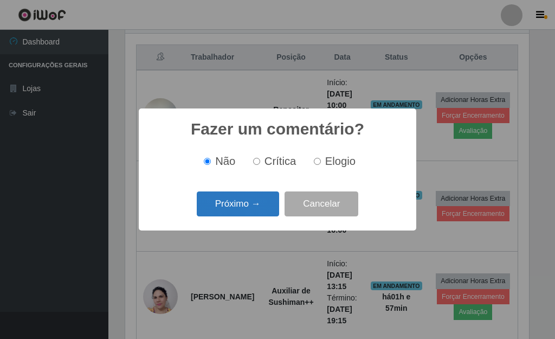
click at [254, 213] on button "Próximo →" at bounding box center [238, 203] width 82 height 25
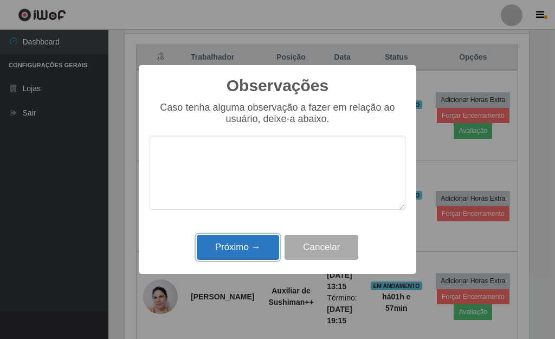
click at [255, 253] on button "Próximo →" at bounding box center [238, 247] width 82 height 25
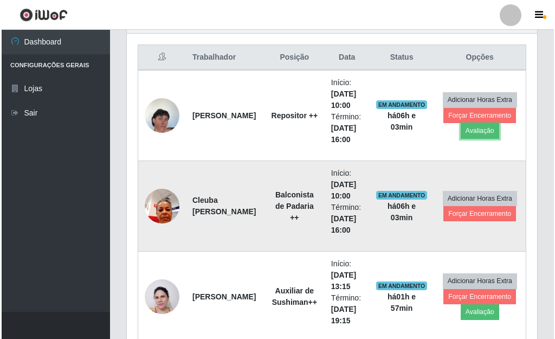
scroll to position [225, 410]
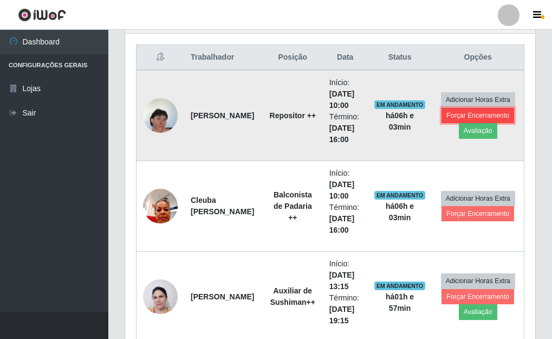
click at [462, 111] on button "Forçar Encerramento" at bounding box center [478, 115] width 73 height 15
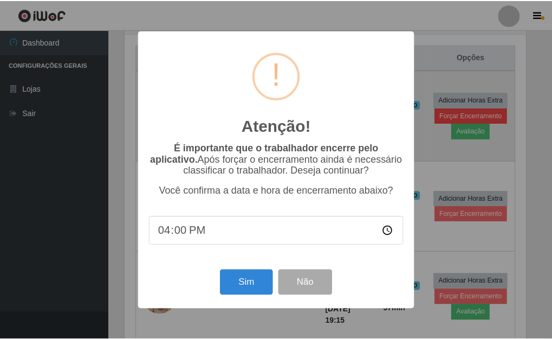
scroll to position [225, 404]
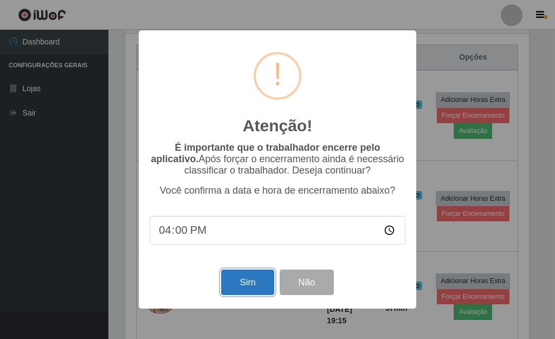
click at [259, 292] on button "Sim" at bounding box center [247, 281] width 53 height 25
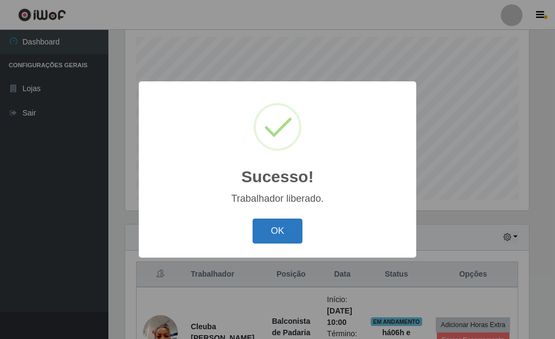
click at [266, 232] on button "OK" at bounding box center [278, 230] width 50 height 25
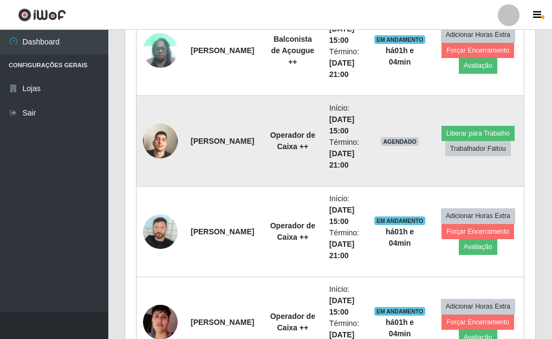
scroll to position [1218, 0]
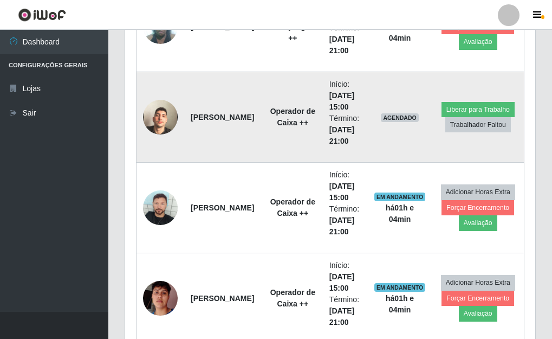
click at [167, 117] on img at bounding box center [160, 117] width 35 height 62
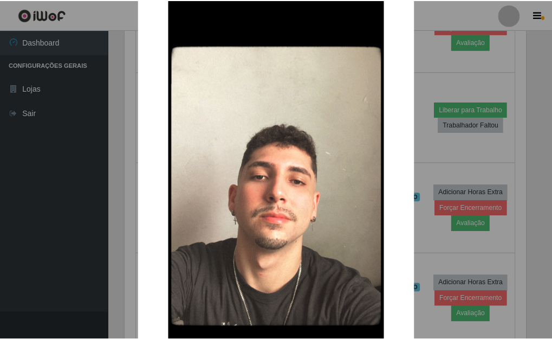
scroll to position [54, 0]
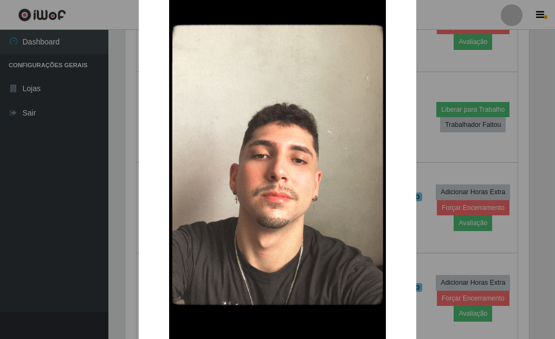
click at [437, 130] on div "× OK Cancel" at bounding box center [277, 169] width 555 height 339
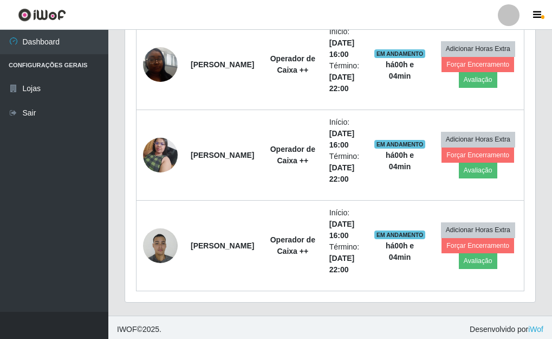
scroll to position [2089, 0]
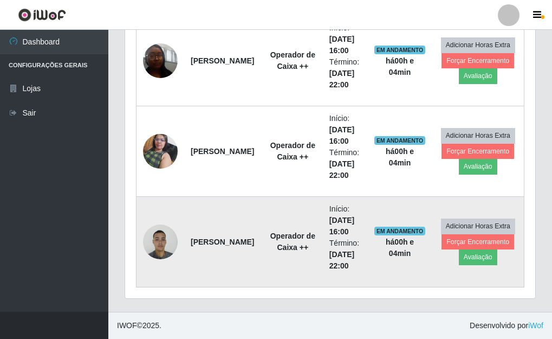
click at [161, 240] on img at bounding box center [160, 241] width 35 height 46
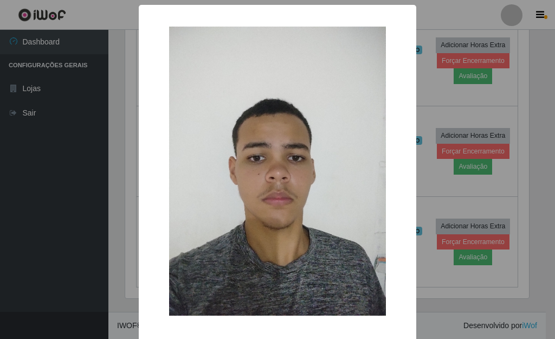
click at [419, 149] on div "× OK Cancel" at bounding box center [277, 169] width 555 height 339
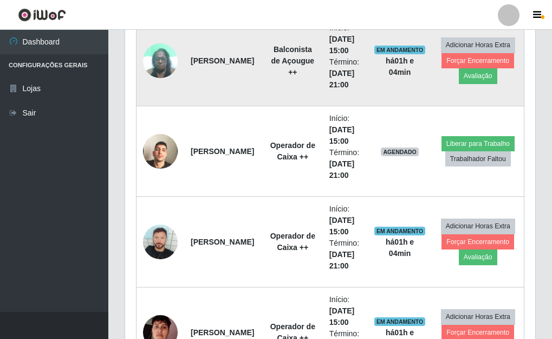
scroll to position [1222, 0]
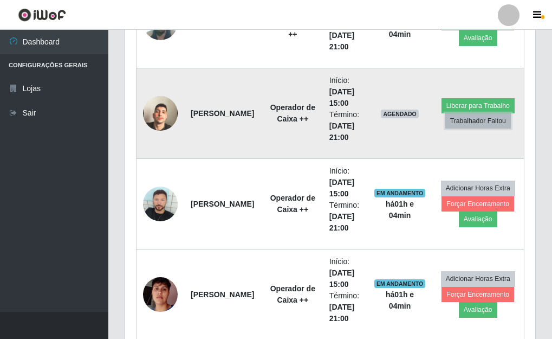
click at [475, 123] on button "Trabalhador Faltou" at bounding box center [478, 120] width 66 height 15
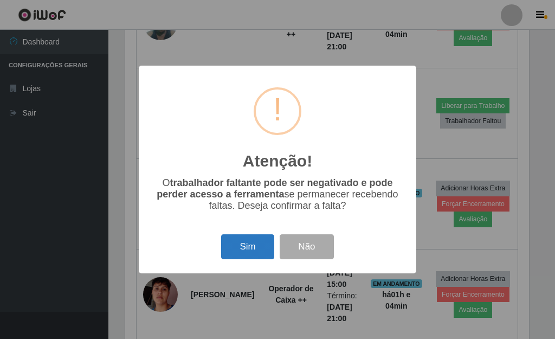
click at [260, 250] on button "Sim" at bounding box center [247, 246] width 53 height 25
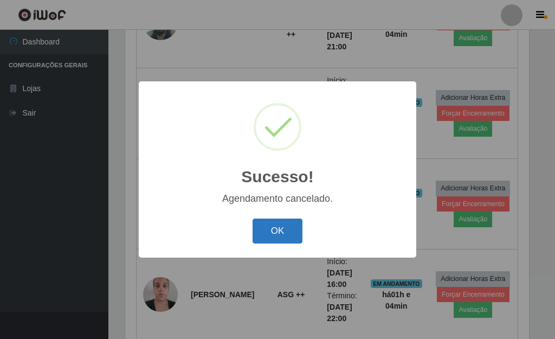
click at [284, 234] on button "OK" at bounding box center [278, 230] width 50 height 25
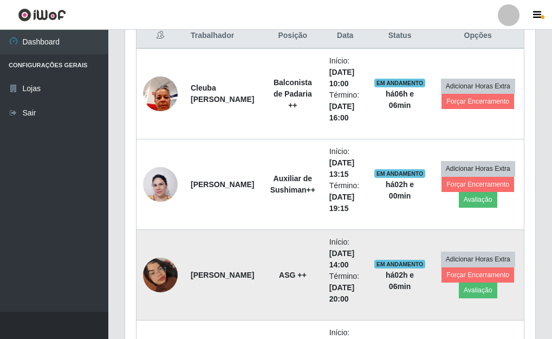
scroll to position [354, 0]
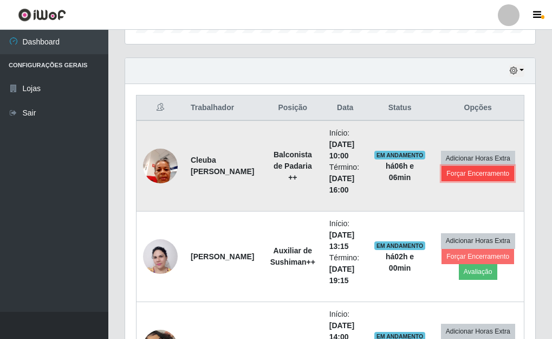
click at [462, 174] on button "Forçar Encerramento" at bounding box center [478, 173] width 73 height 15
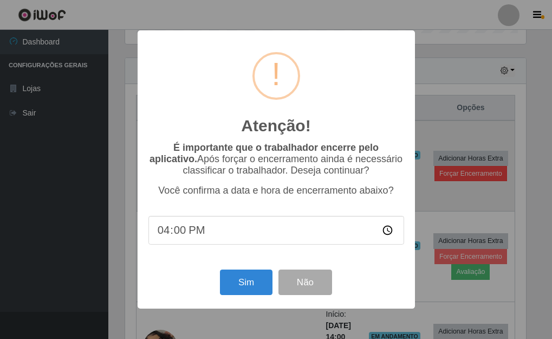
scroll to position [225, 404]
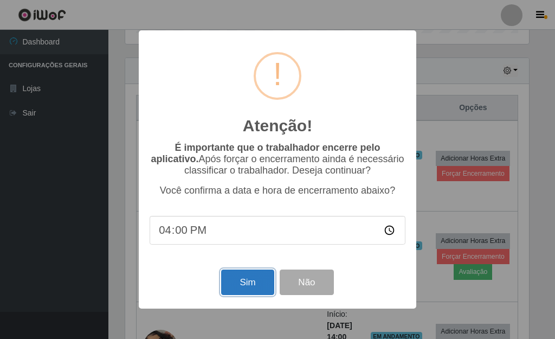
click at [255, 288] on button "Sim" at bounding box center [247, 281] width 53 height 25
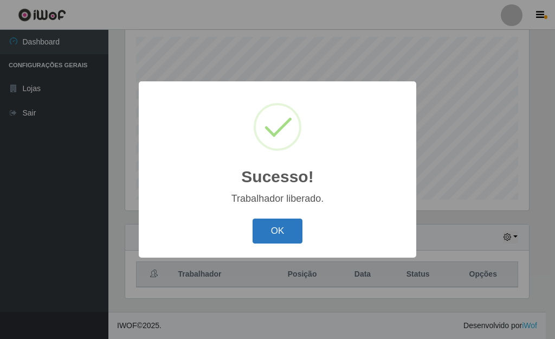
click at [282, 229] on button "OK" at bounding box center [278, 230] width 50 height 25
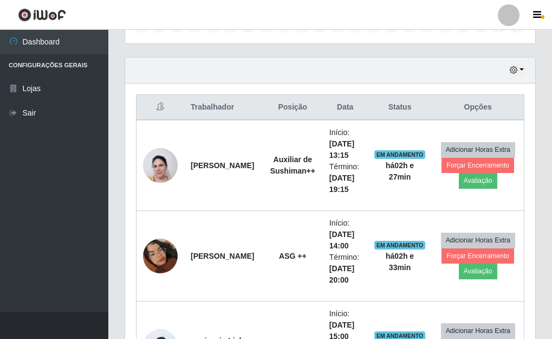
scroll to position [336, 0]
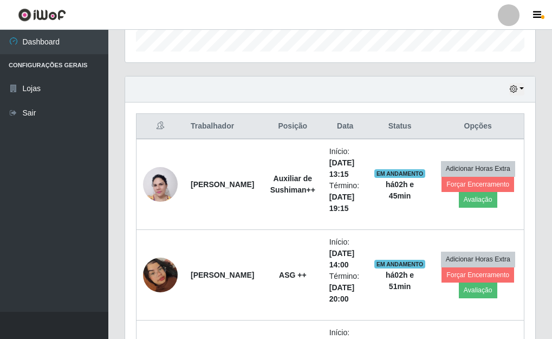
click at [396, 127] on th "Status" at bounding box center [400, 126] width 64 height 25
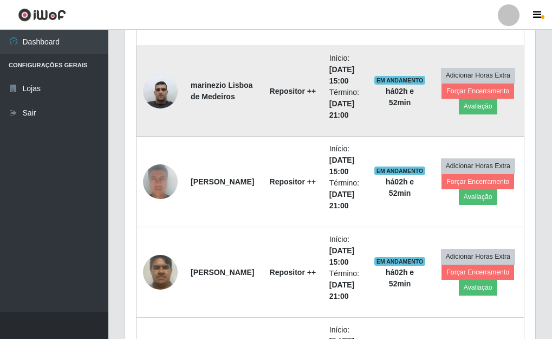
scroll to position [625, 0]
